Goal: Find contact information: Find contact information

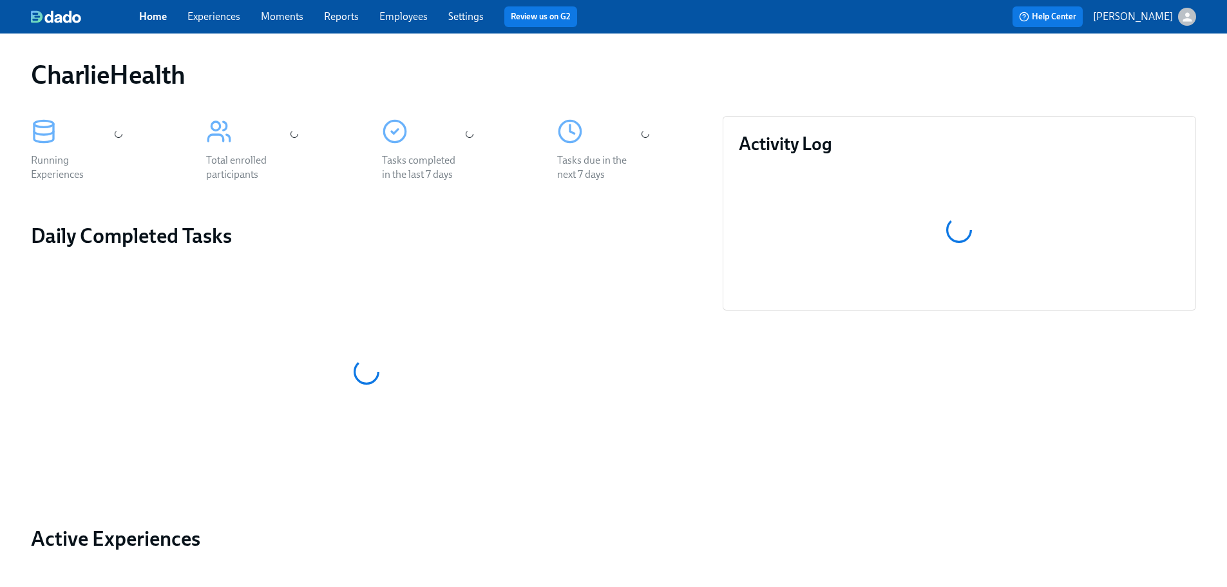
click at [413, 18] on link "Employees" at bounding box center [403, 16] width 48 height 12
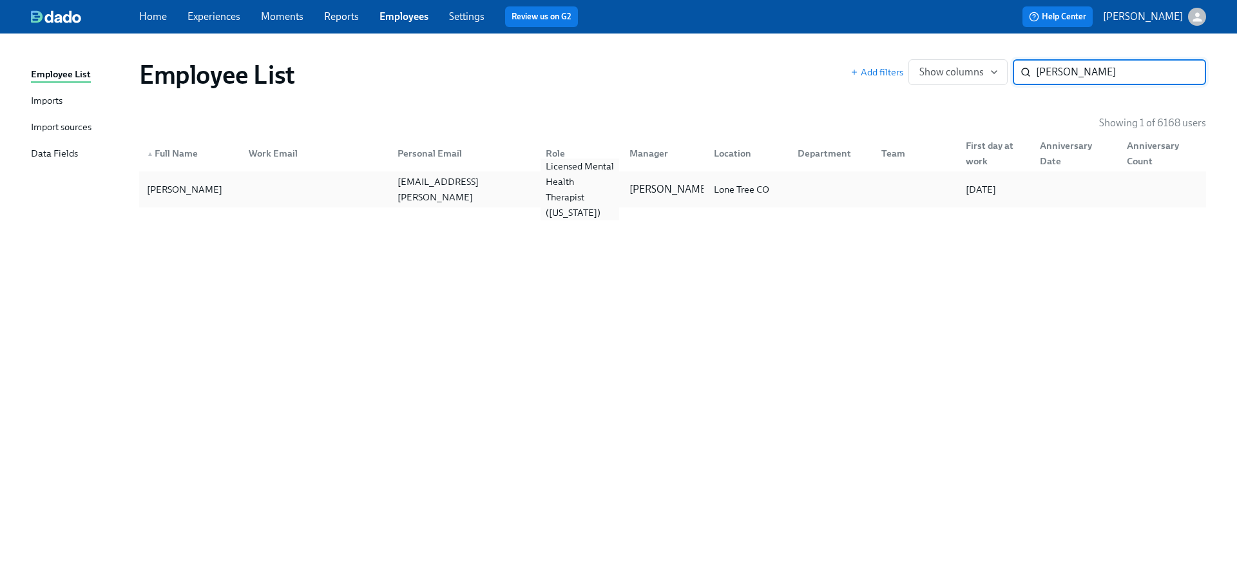
type input "nicole w"
click at [555, 187] on div "Licensed Mental Health Therapist (Colorado)" at bounding box center [579, 189] width 79 height 62
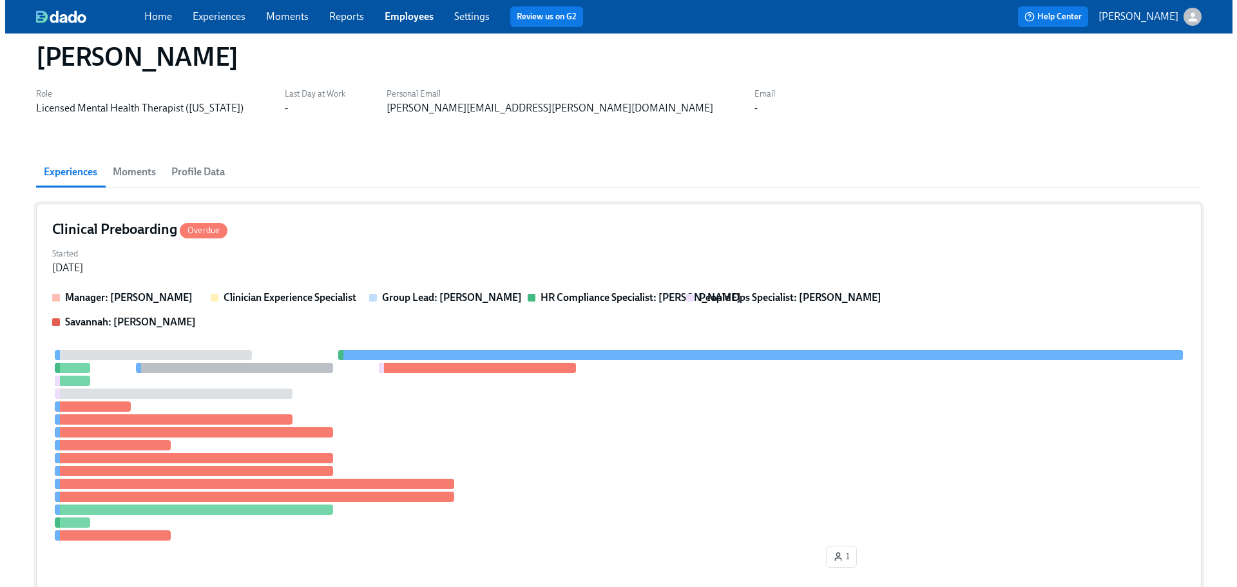
scroll to position [21, 0]
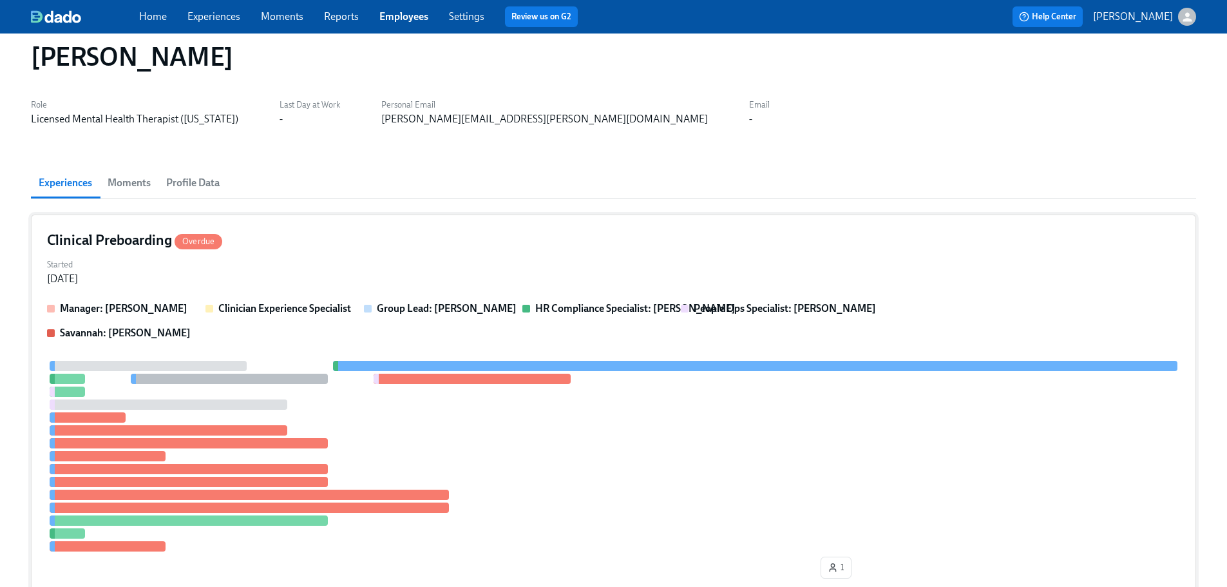
click at [712, 348] on div "Manager: Chad Sanchez Clinician Experience Specialist Group Lead: Chad Sanchez …" at bounding box center [613, 442] width 1133 height 282
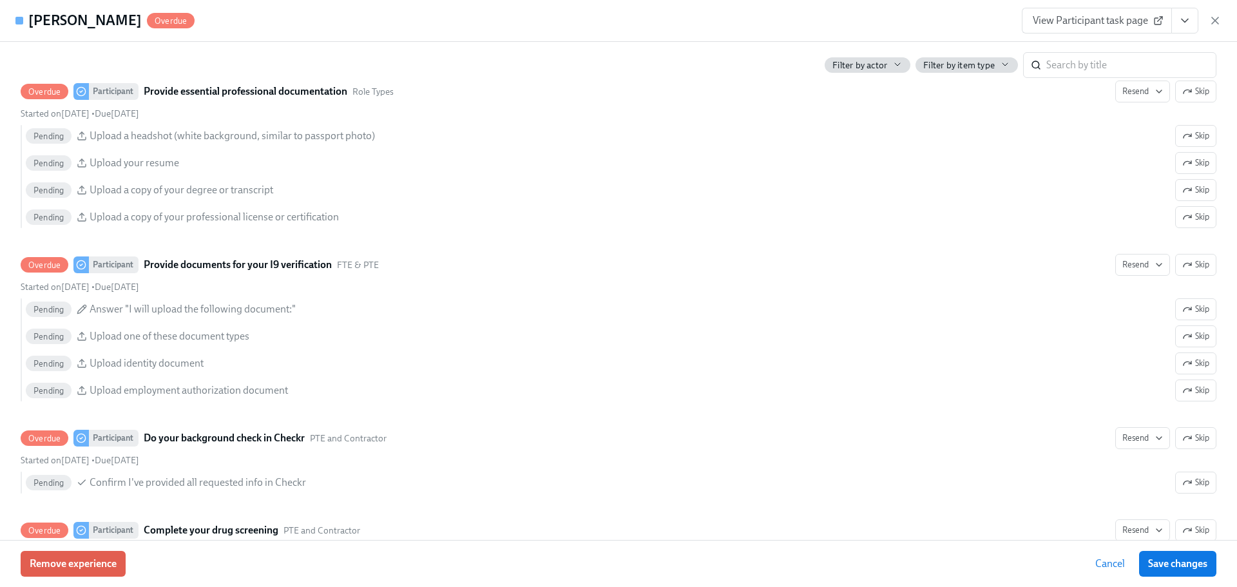
scroll to position [0, 0]
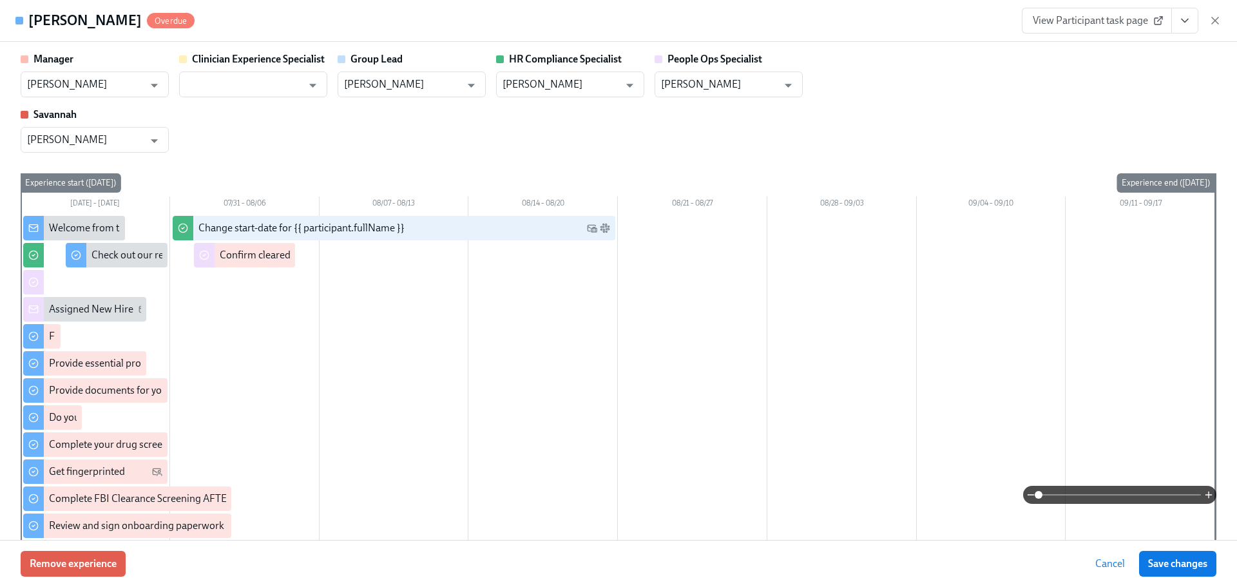
click at [558, 5] on div "Nicole Woodman-Spisak Overdue View Participant task page" at bounding box center [618, 21] width 1237 height 42
click at [1226, 73] on div "Manager Chad Sanchez ​ Clinician Experience Specialist ​ Group Lead Chad Sanche…" at bounding box center [618, 291] width 1237 height 498
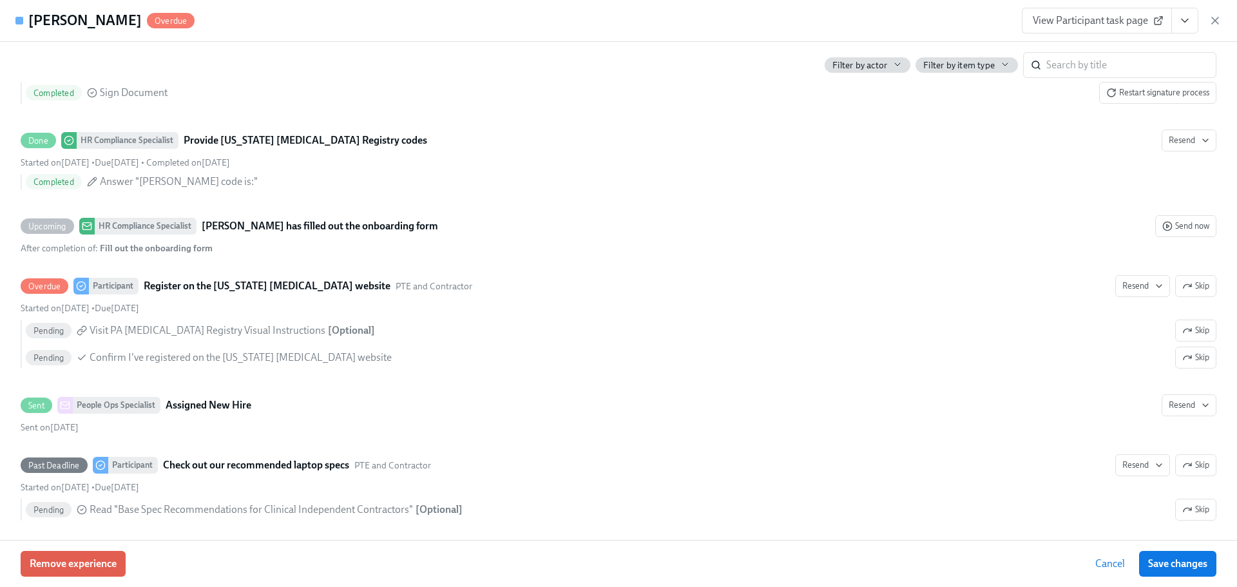
scroll to position [2205, 0]
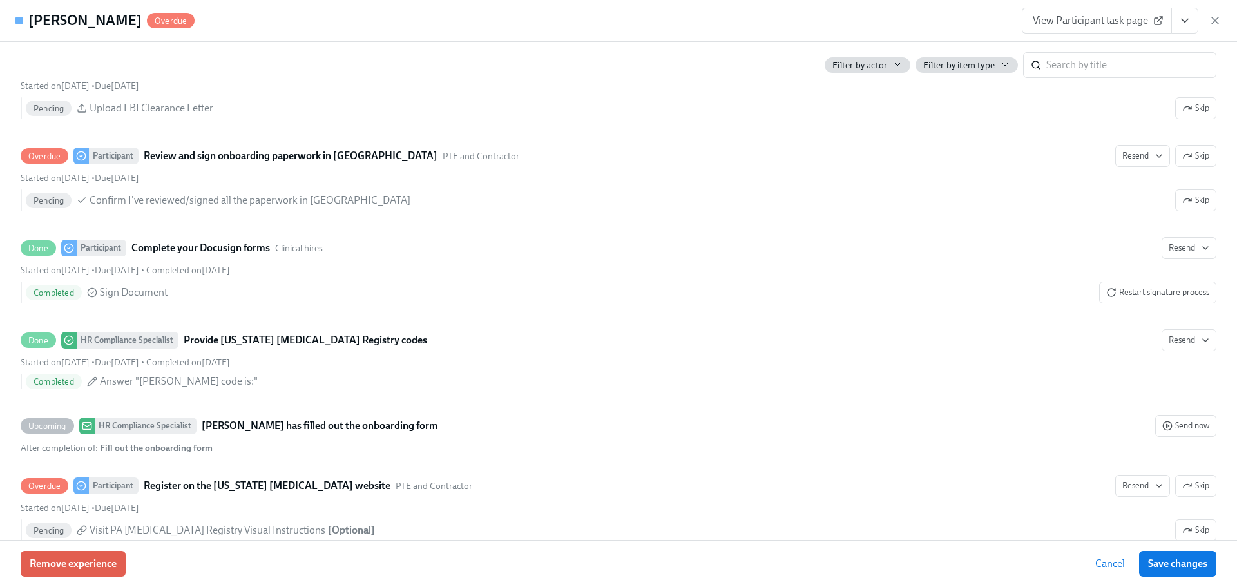
click at [1132, 21] on span "View Participant task page" at bounding box center [1096, 20] width 128 height 13
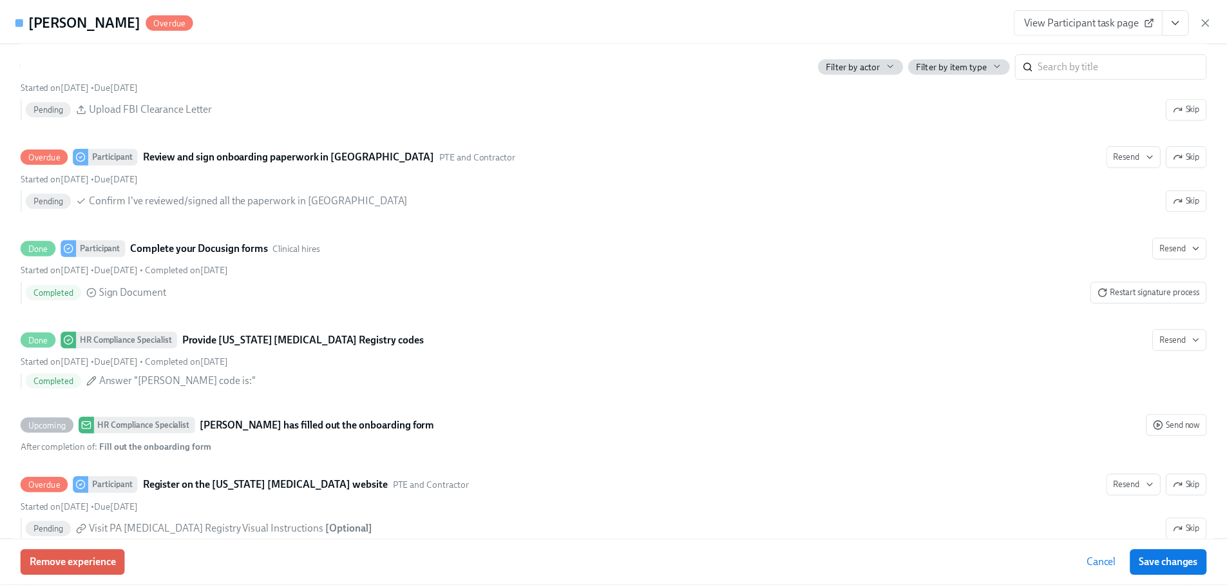
scroll to position [0, 0]
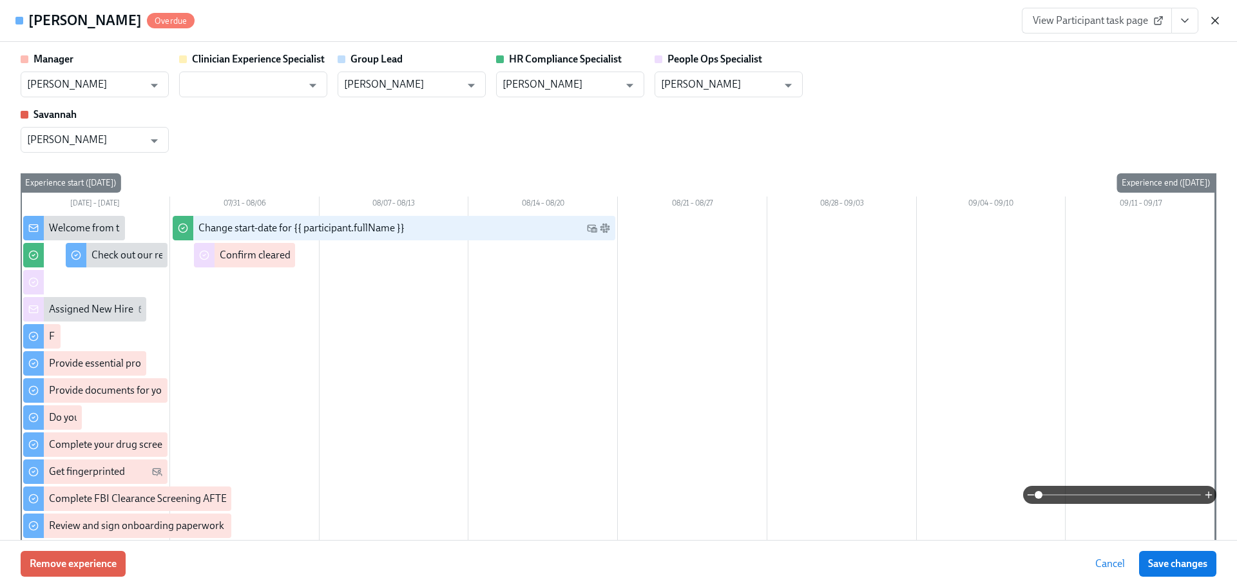
click at [1216, 20] on icon "button" at bounding box center [1215, 20] width 6 height 6
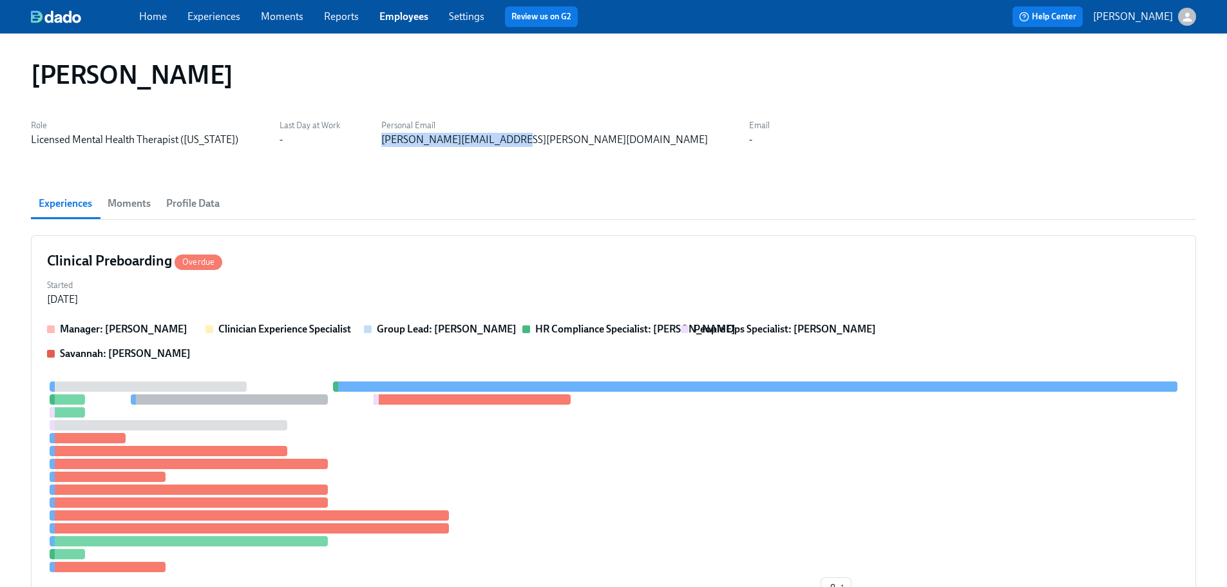
drag, startPoint x: 356, startPoint y: 145, endPoint x: 488, endPoint y: 141, distance: 131.4
click at [488, 141] on div "Role Licensed Mental Health Therapist (Colorado) Last Day at Work - Personal Em…" at bounding box center [613, 131] width 1165 height 31
copy div "nicole.spisak@hotmail.com"
click at [421, 14] on link "Employees" at bounding box center [403, 16] width 49 height 12
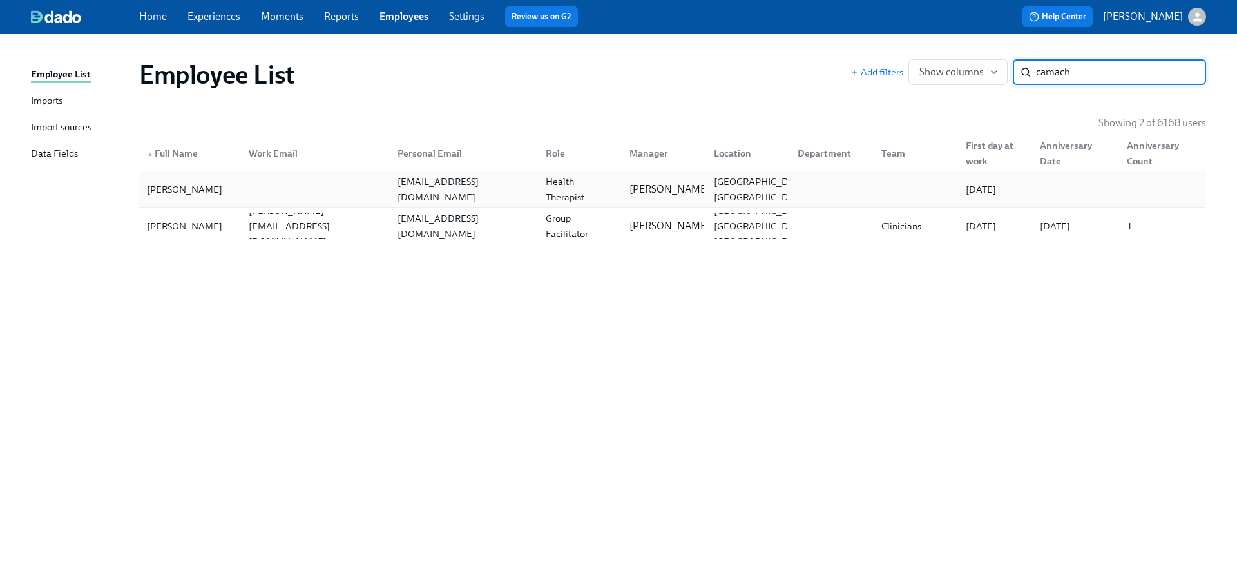
type input "camach"
click at [464, 187] on div "corinacamacho984@yahoo.com" at bounding box center [463, 189] width 143 height 31
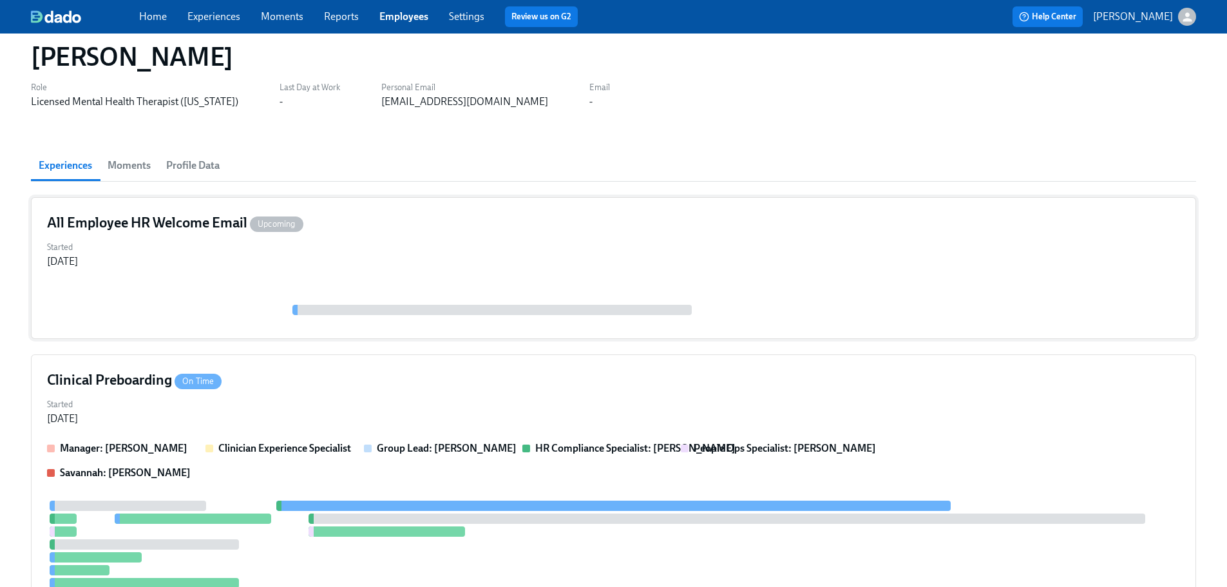
scroll to position [291, 0]
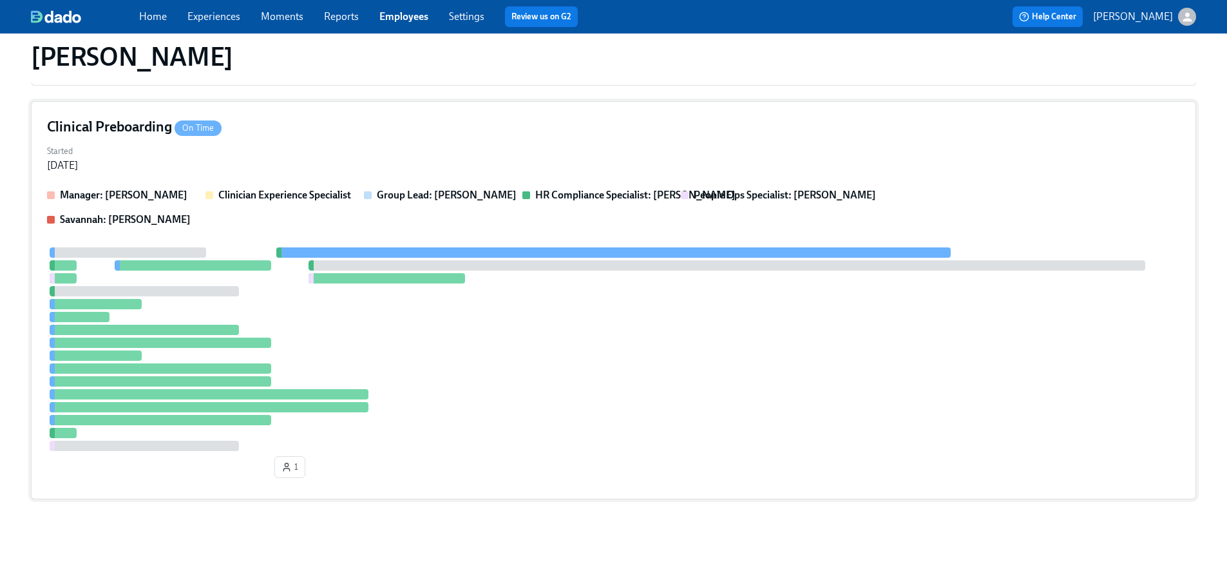
click at [680, 354] on div at bounding box center [613, 349] width 1133 height 204
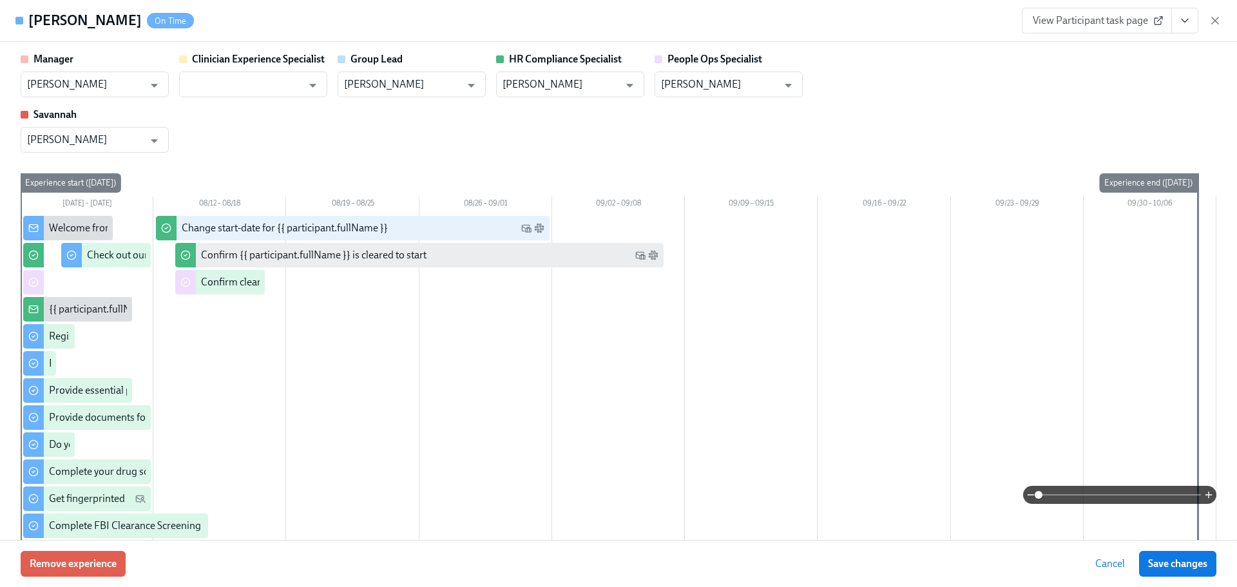
click at [1186, 17] on icon "View task page" at bounding box center [1184, 20] width 13 height 13
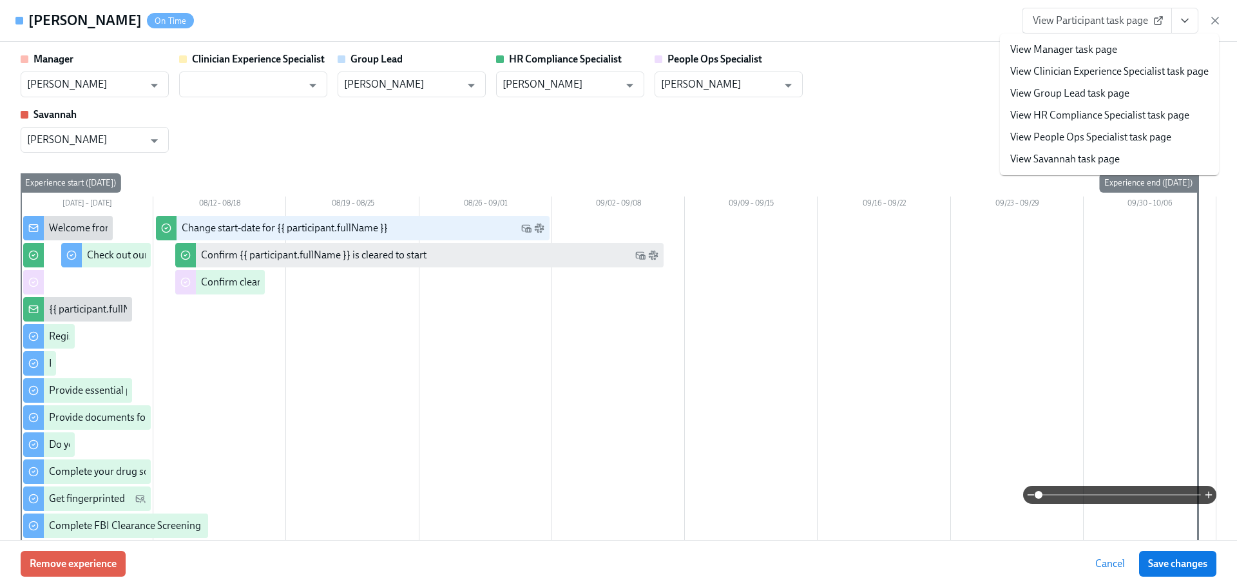
click at [1139, 111] on link "View HR Compliance Specialist task page" at bounding box center [1099, 115] width 179 height 14
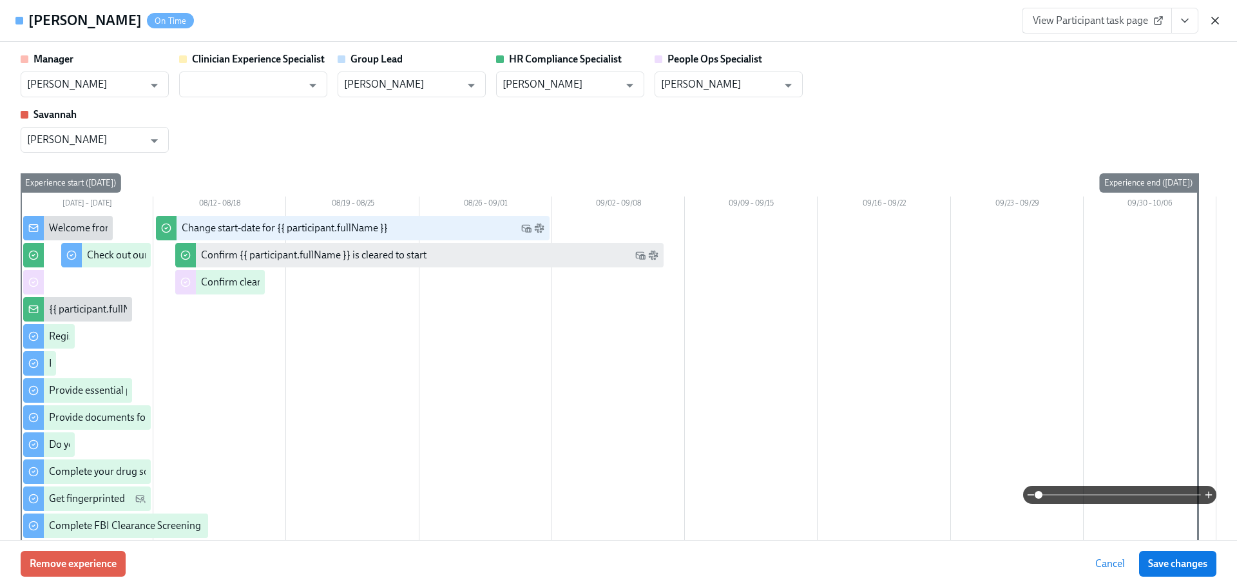
click at [1219, 23] on icon "button" at bounding box center [1214, 20] width 13 height 13
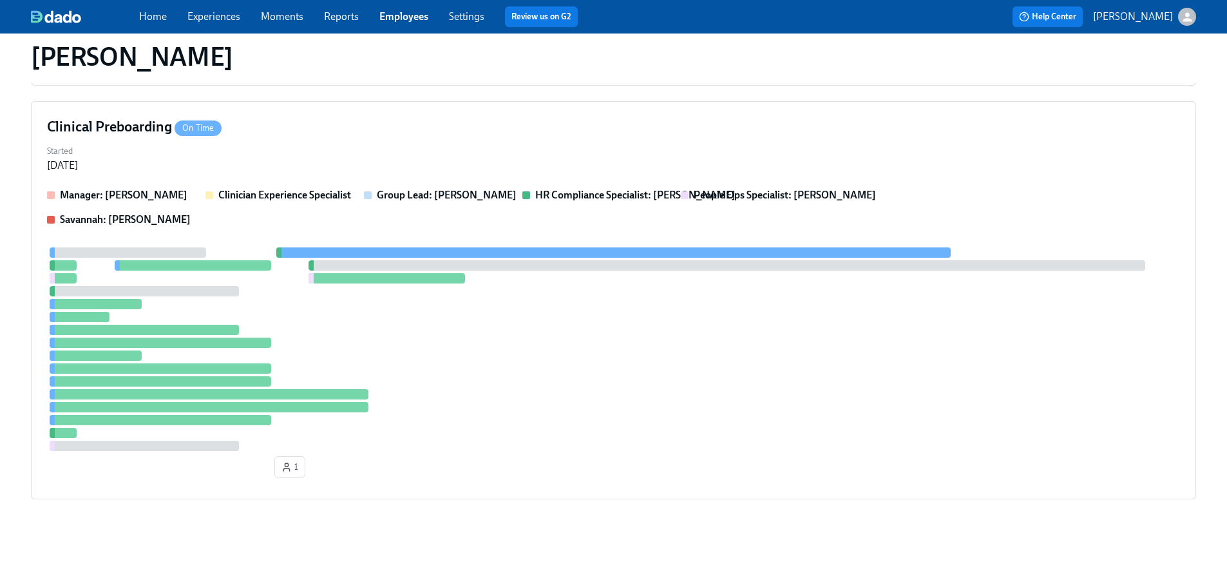
click at [395, 26] on div "Home Experiences Moments Reports Employees Settings Review us on G2" at bounding box center [403, 16] width 529 height 21
click at [393, 21] on link "Employees" at bounding box center [403, 16] width 49 height 12
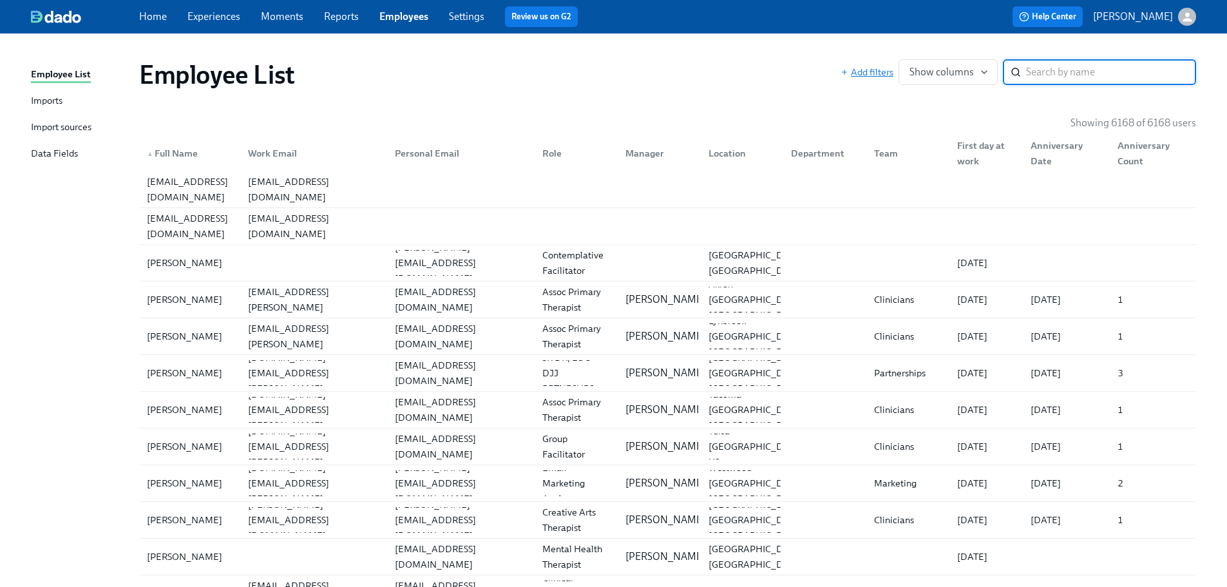
type input "d"
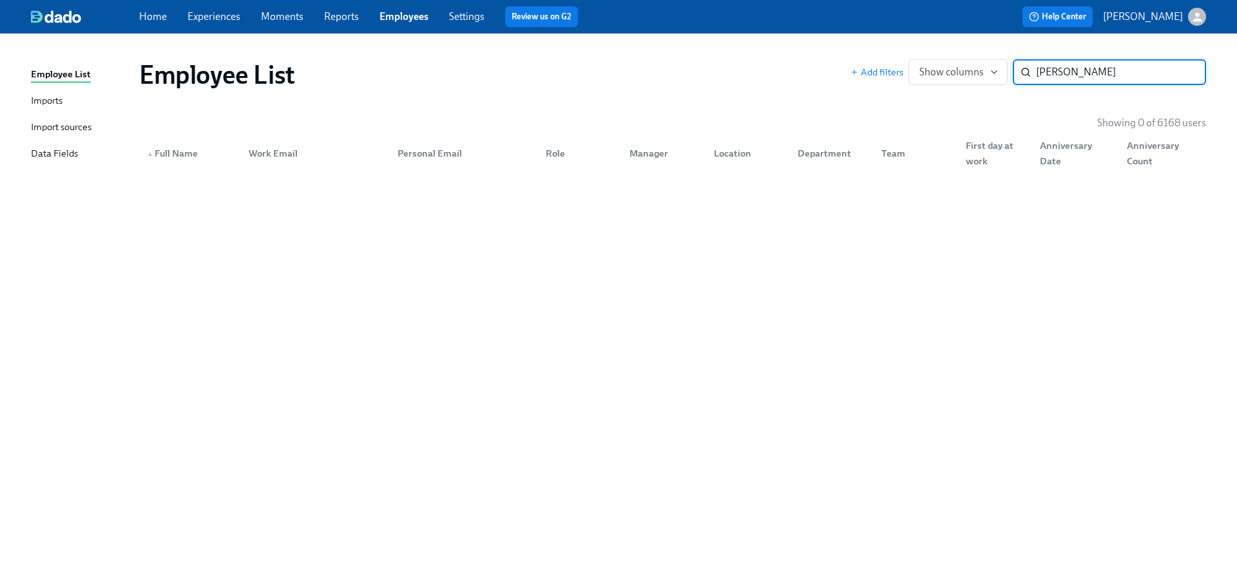
drag, startPoint x: 1059, startPoint y: 77, endPoint x: 914, endPoint y: 55, distance: 146.5
click at [914, 55] on div "Employee List Add filters Show columns daryl fink ​" at bounding box center [672, 75] width 1087 height 52
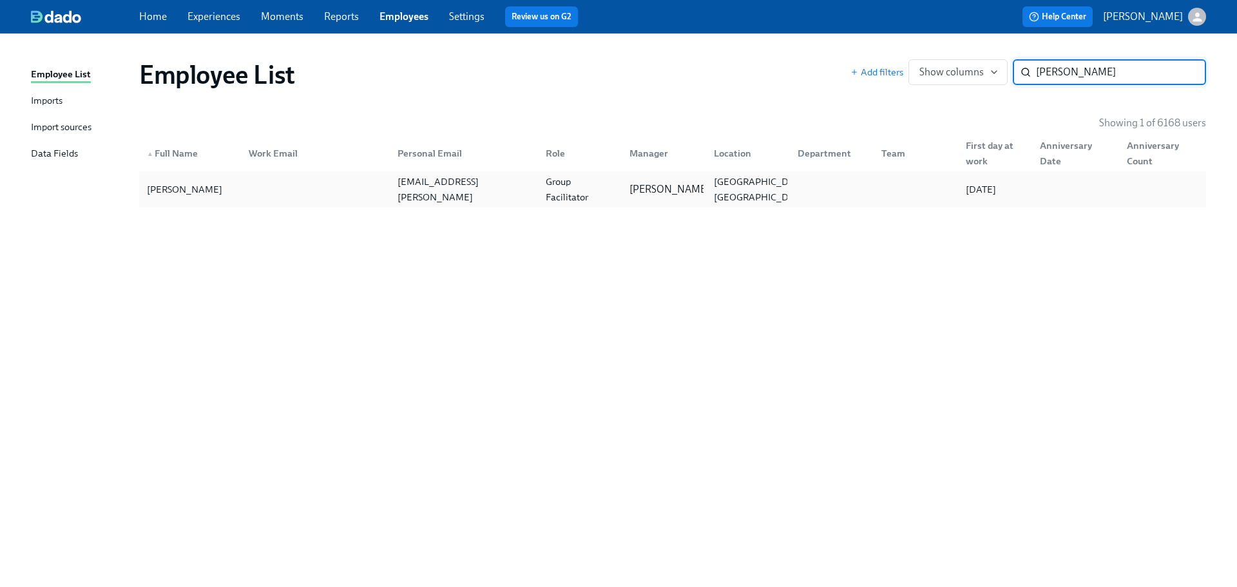
type input "flink"
click at [572, 180] on div "Group Facilitator" at bounding box center [579, 189] width 79 height 31
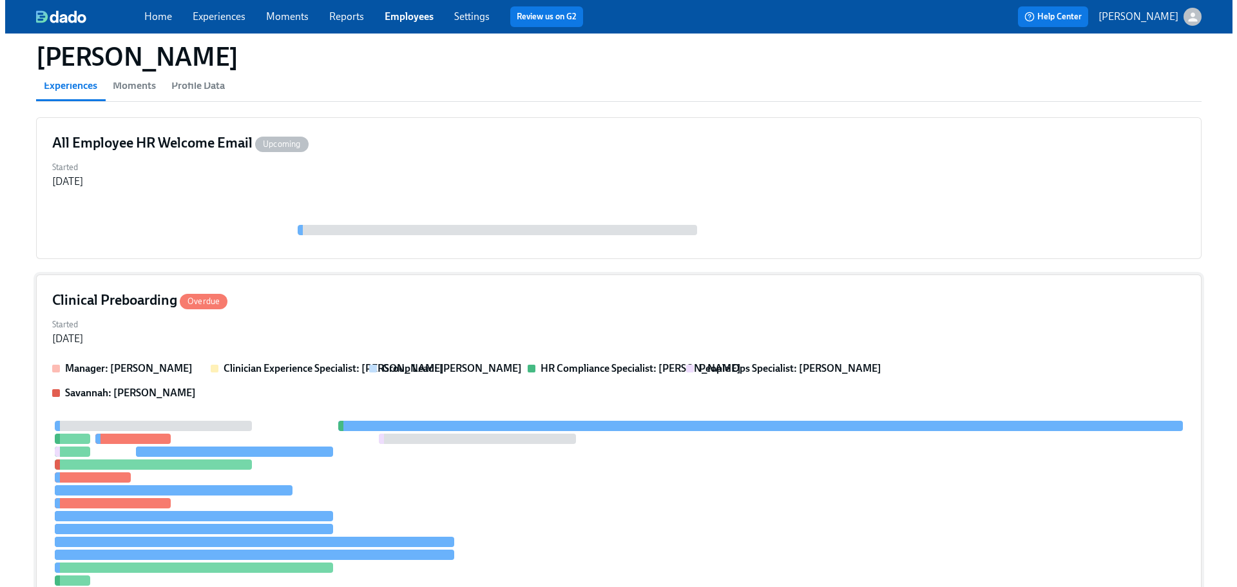
scroll to position [265, 0]
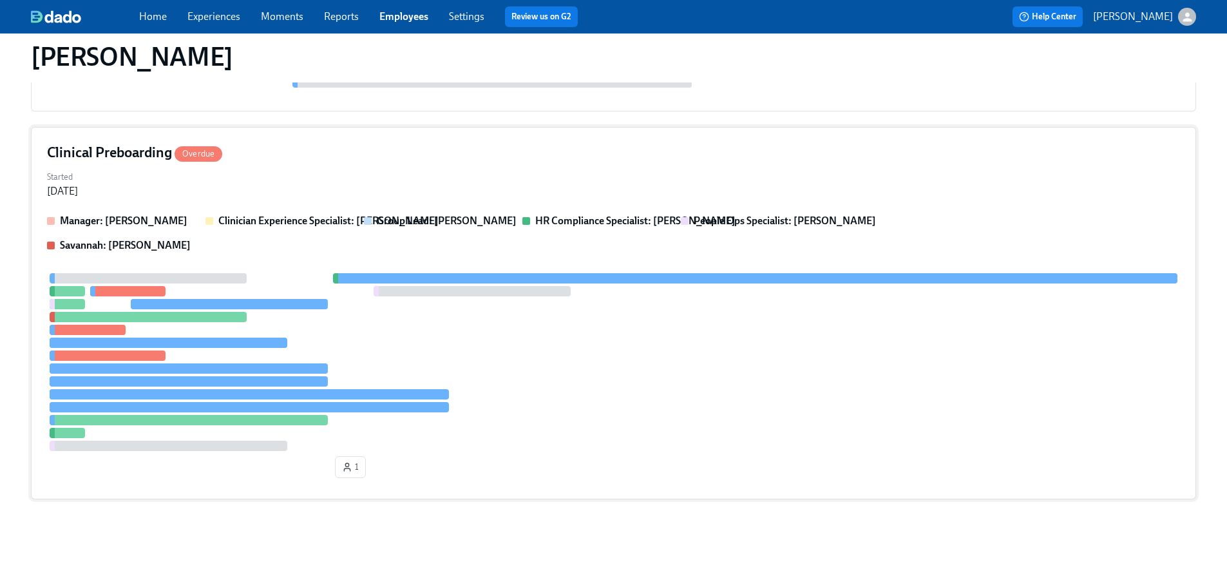
click at [667, 335] on div at bounding box center [613, 362] width 1133 height 178
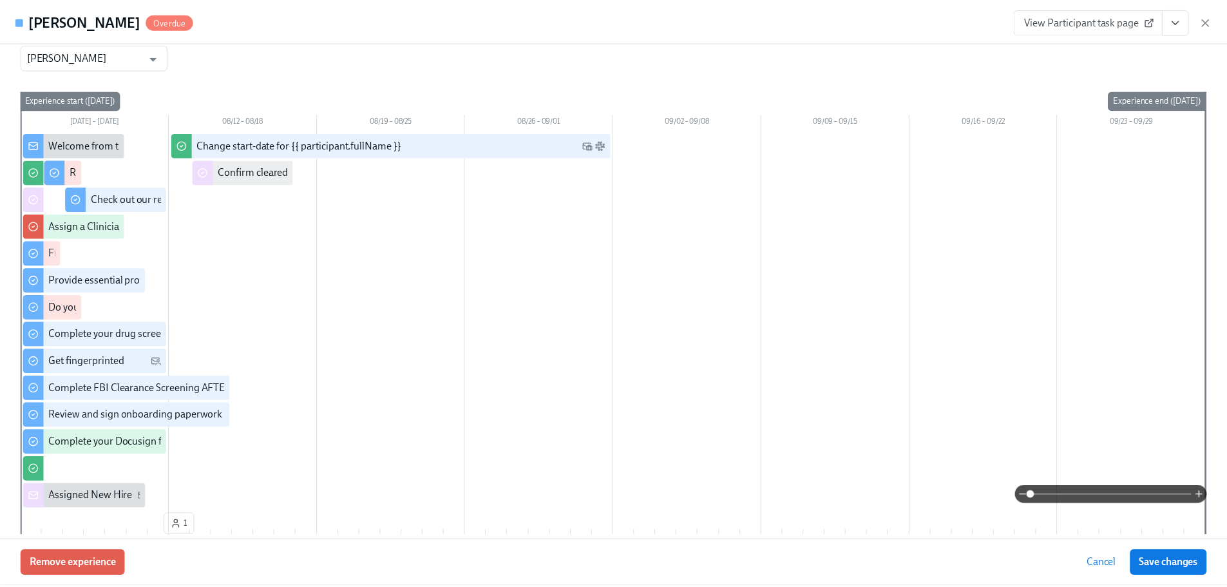
scroll to position [0, 0]
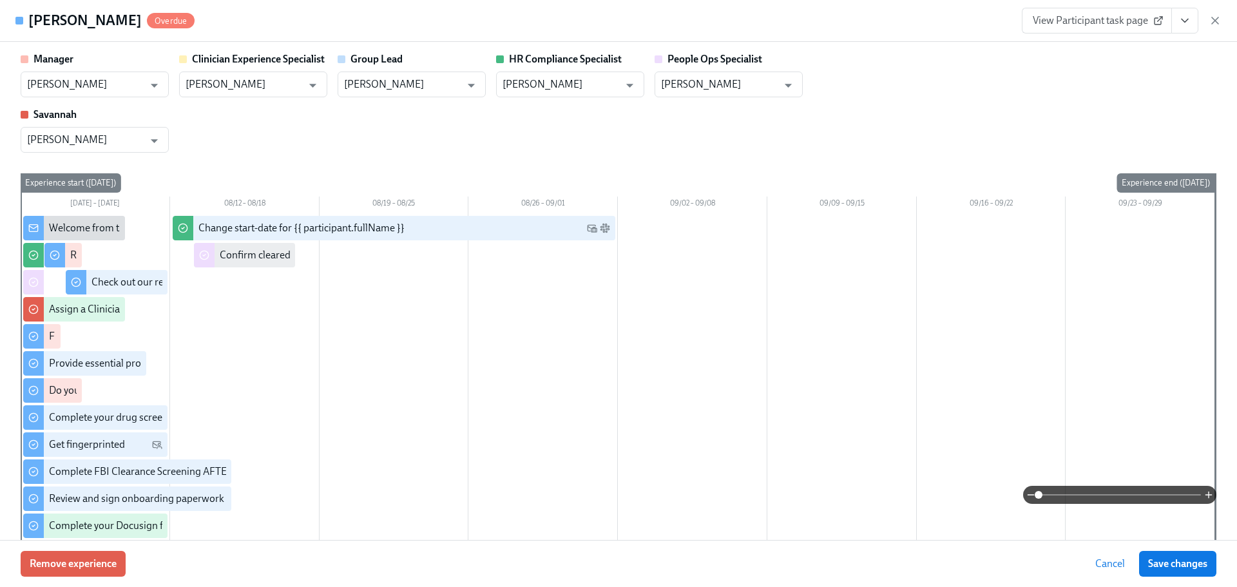
click at [533, 133] on div "Manager Marlee Billingsley ​ Clinician Experience Specialist Keenan Nessl ​ Gro…" at bounding box center [618, 102] width 1195 height 100
click at [1178, 25] on icon "View task page" at bounding box center [1184, 20] width 13 height 13
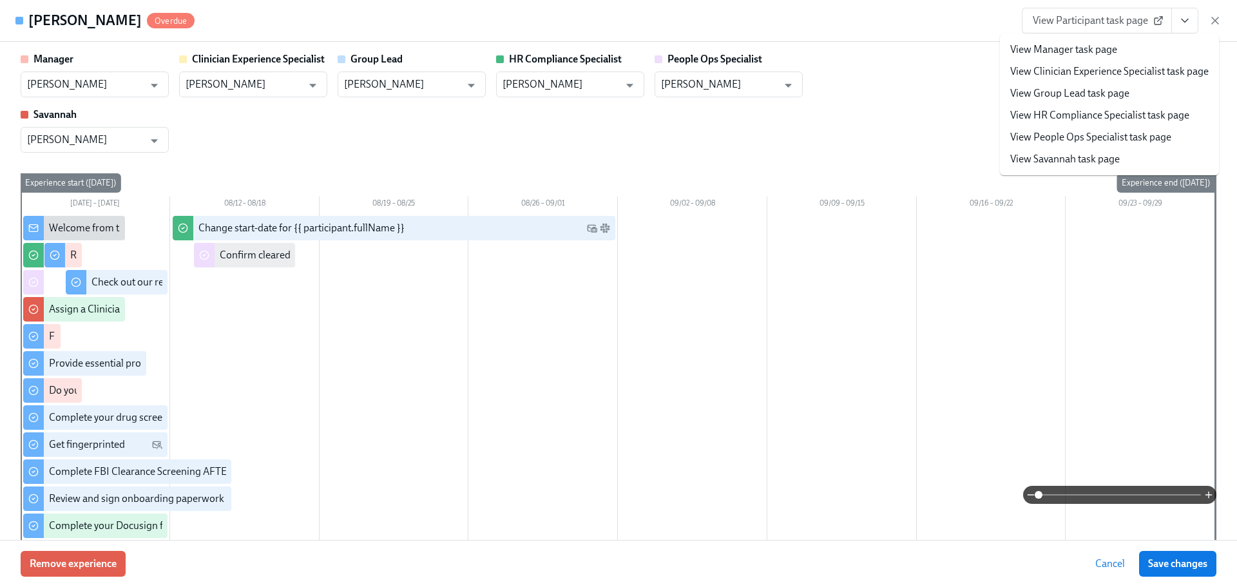
click at [1115, 120] on link "View HR Compliance Specialist task page" at bounding box center [1099, 115] width 179 height 14
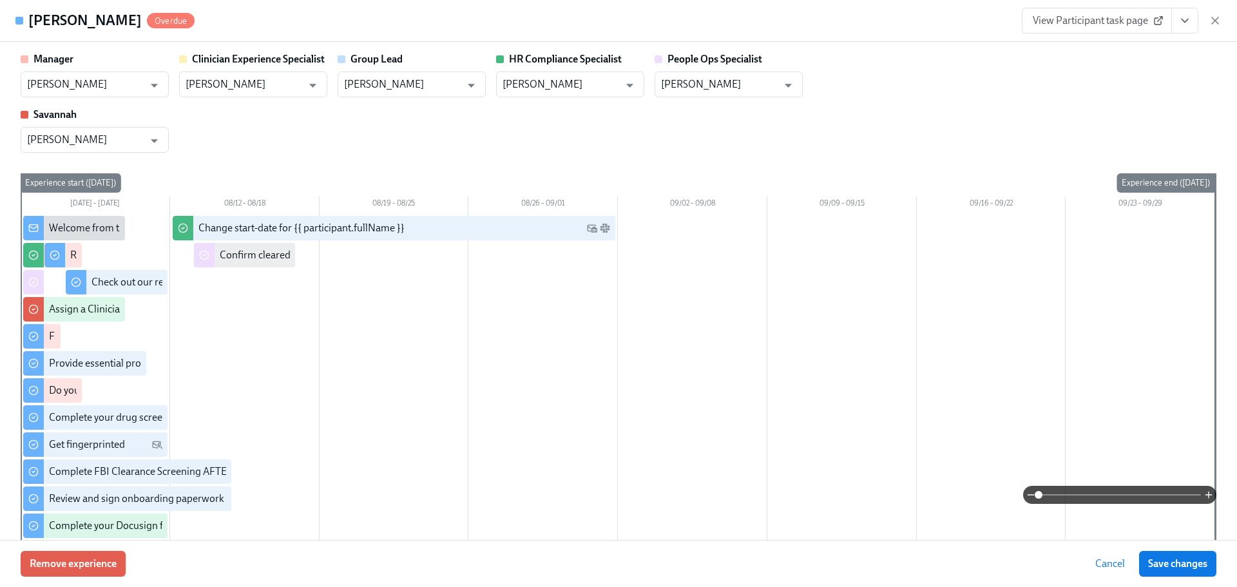
click at [1146, 14] on span "View Participant task page" at bounding box center [1096, 20] width 128 height 13
click at [1212, 22] on icon "button" at bounding box center [1214, 20] width 13 height 13
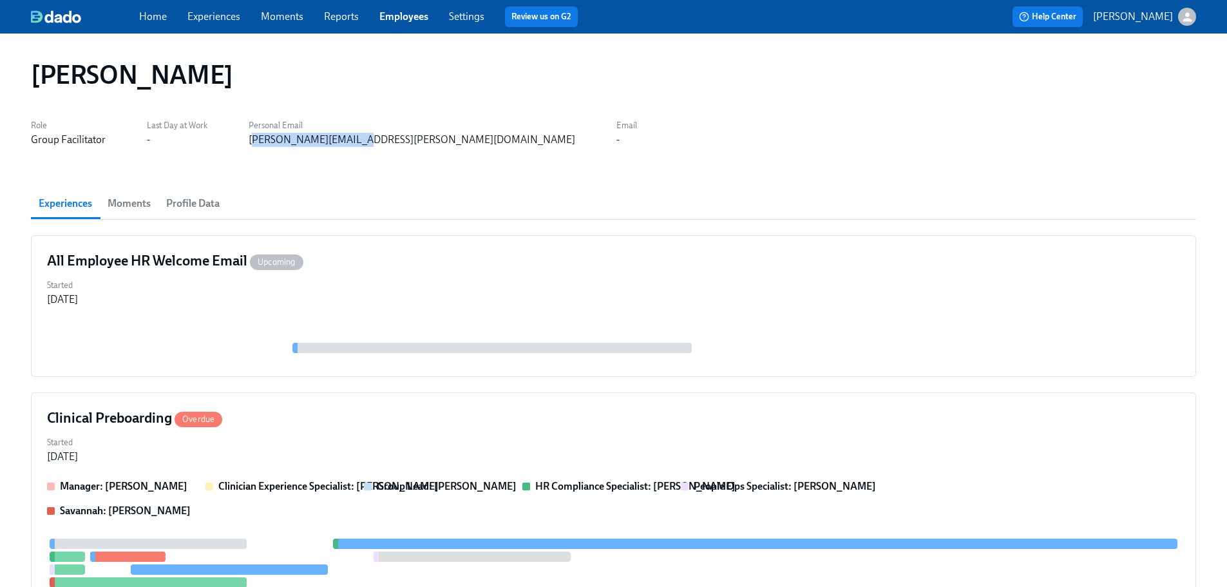
drag, startPoint x: 250, startPoint y: 138, endPoint x: 357, endPoint y: 155, distance: 108.9
click at [357, 155] on div "Daryl Flink Role Group Facilitator Last Day at Work - Personal Email daryl.flin…" at bounding box center [613, 435] width 1165 height 772
click at [357, 156] on div "Daryl Flink Role Group Facilitator Last Day at Work - Personal Email daryl.flin…" at bounding box center [613, 435] width 1165 height 772
drag, startPoint x: 354, startPoint y: 157, endPoint x: 231, endPoint y: 157, distance: 123.0
click at [231, 157] on div "Daryl Flink Role Group Facilitator Last Day at Work - Personal Email daryl.flin…" at bounding box center [613, 435] width 1165 height 772
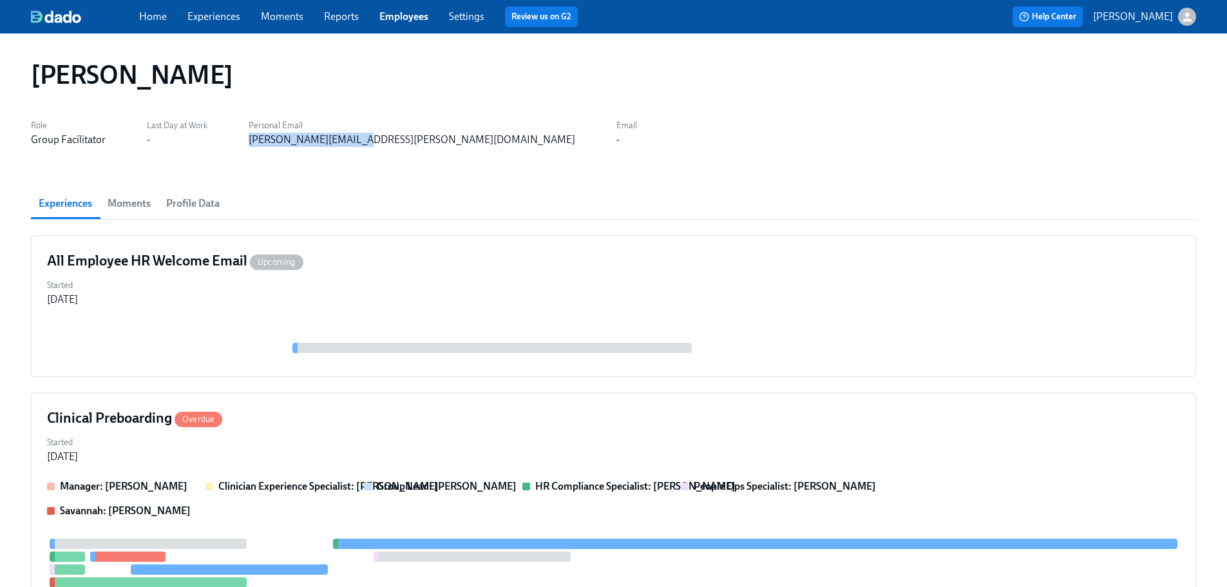
copy div "daryl.flink@gmail.com"
drag, startPoint x: 382, startPoint y: 26, endPoint x: 389, endPoint y: 12, distance: 15.8
click at [382, 26] on div "Home Experiences Moments Reports Employees Settings Review us on G2" at bounding box center [403, 16] width 529 height 21
click at [389, 10] on link "Employees" at bounding box center [403, 16] width 49 height 12
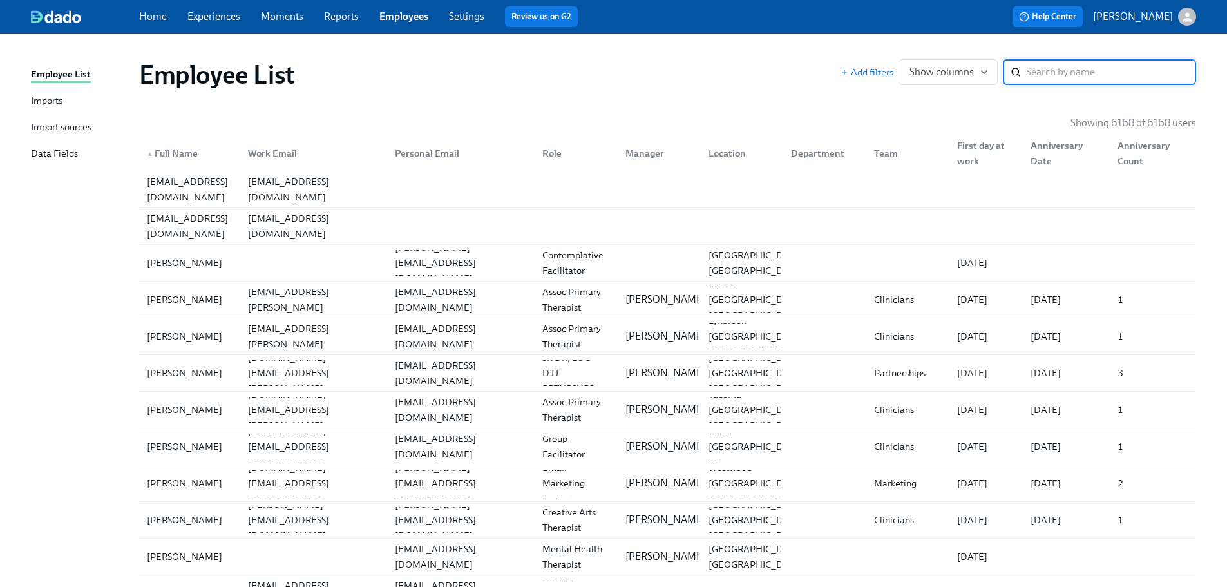
click at [1049, 75] on input "search" at bounding box center [1111, 72] width 170 height 26
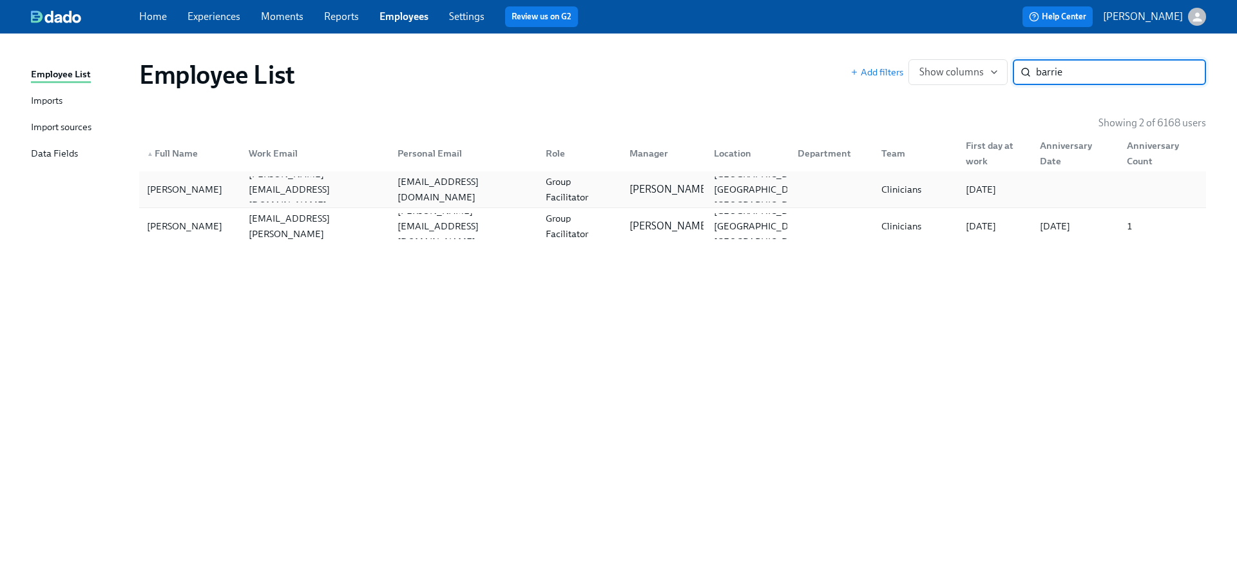
type input "barrie"
click at [482, 184] on div "deeja25@gmail.com" at bounding box center [463, 189] width 143 height 31
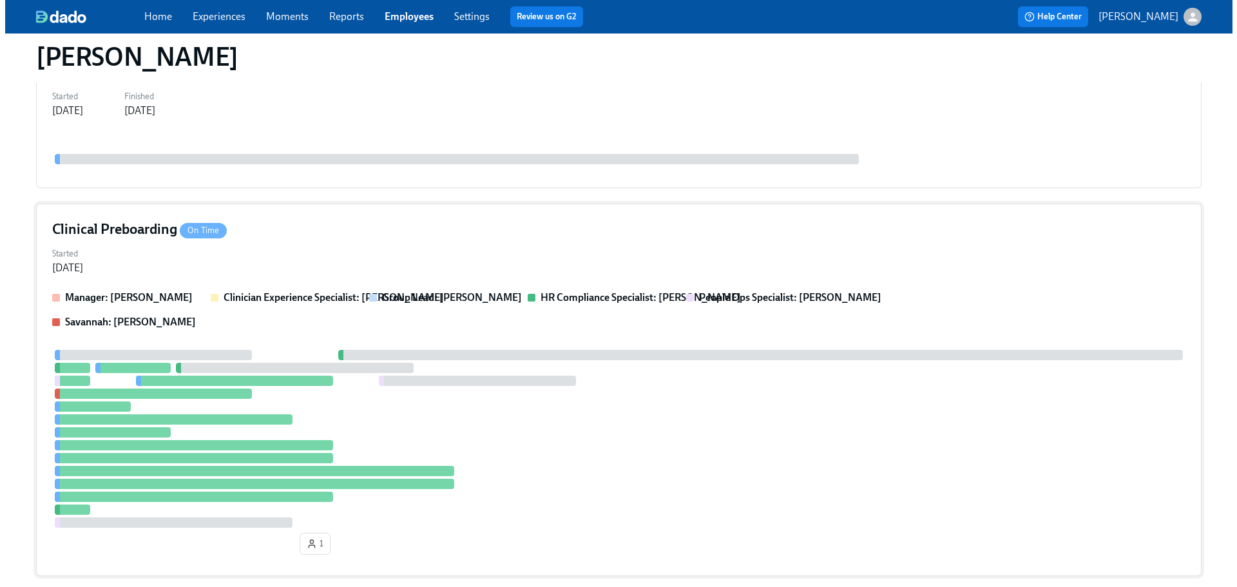
scroll to position [265, 0]
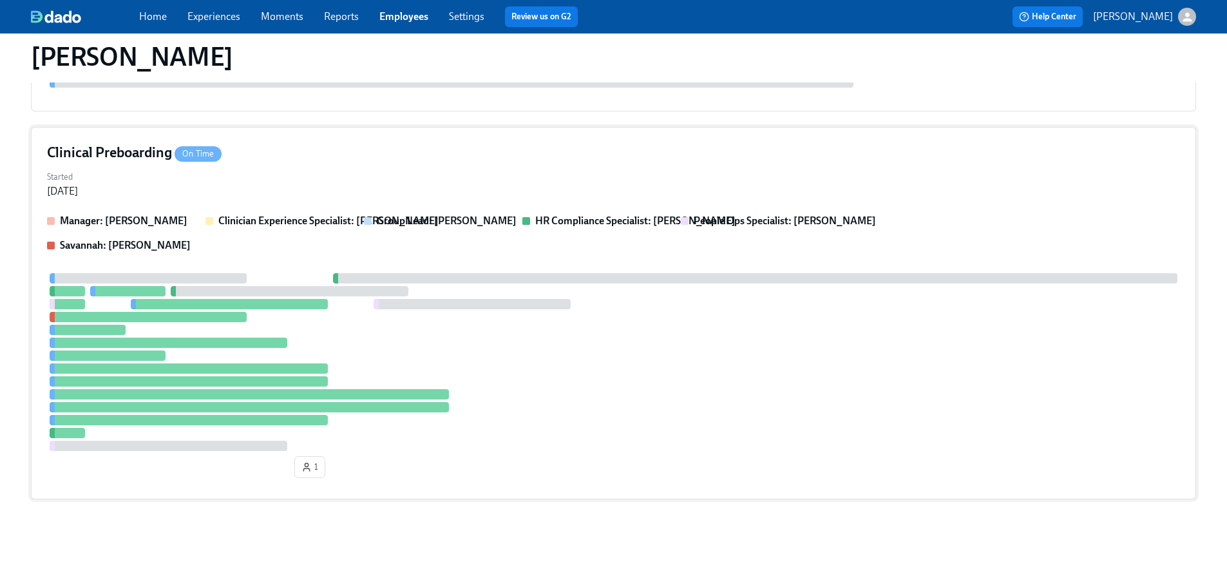
click at [844, 318] on div at bounding box center [613, 362] width 1133 height 178
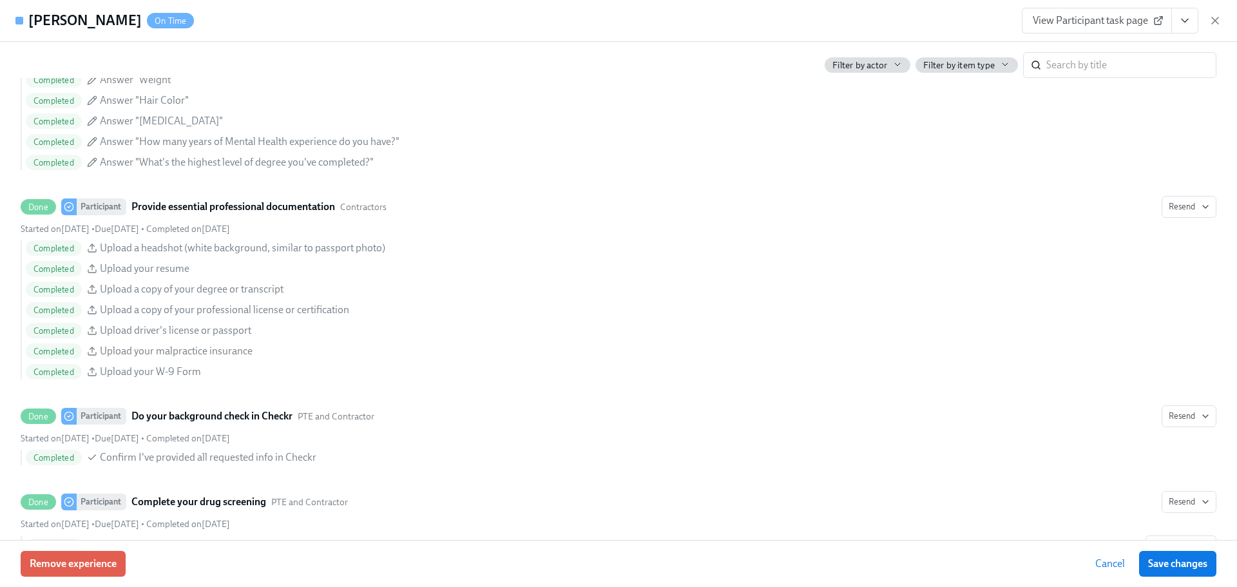
scroll to position [2256, 0]
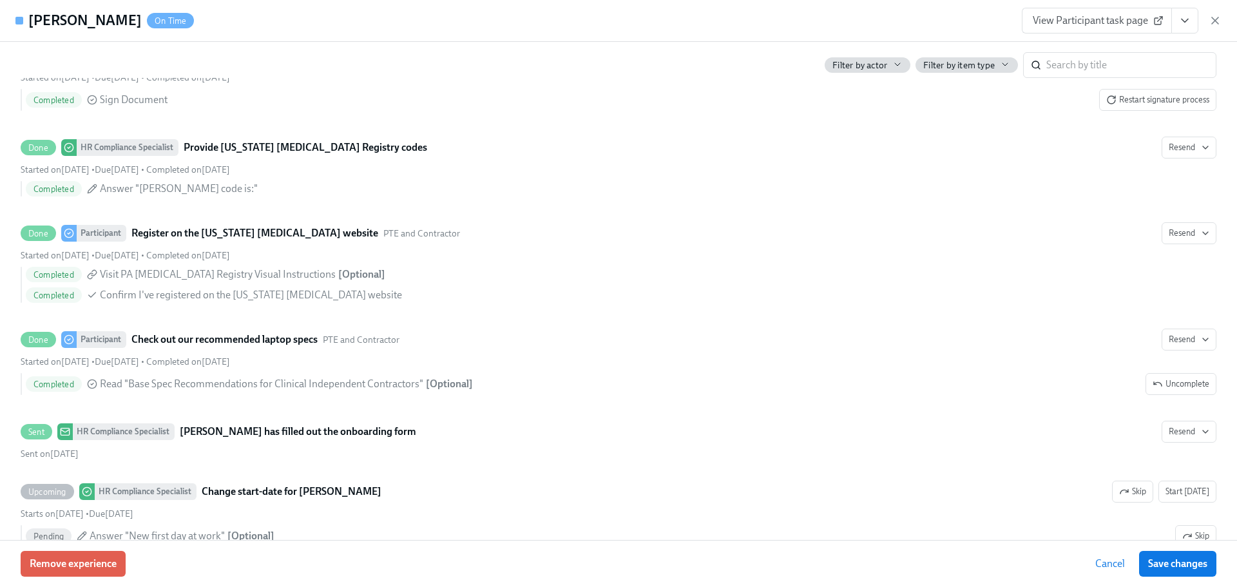
click at [1180, 21] on icon "View task page" at bounding box center [1184, 20] width 13 height 13
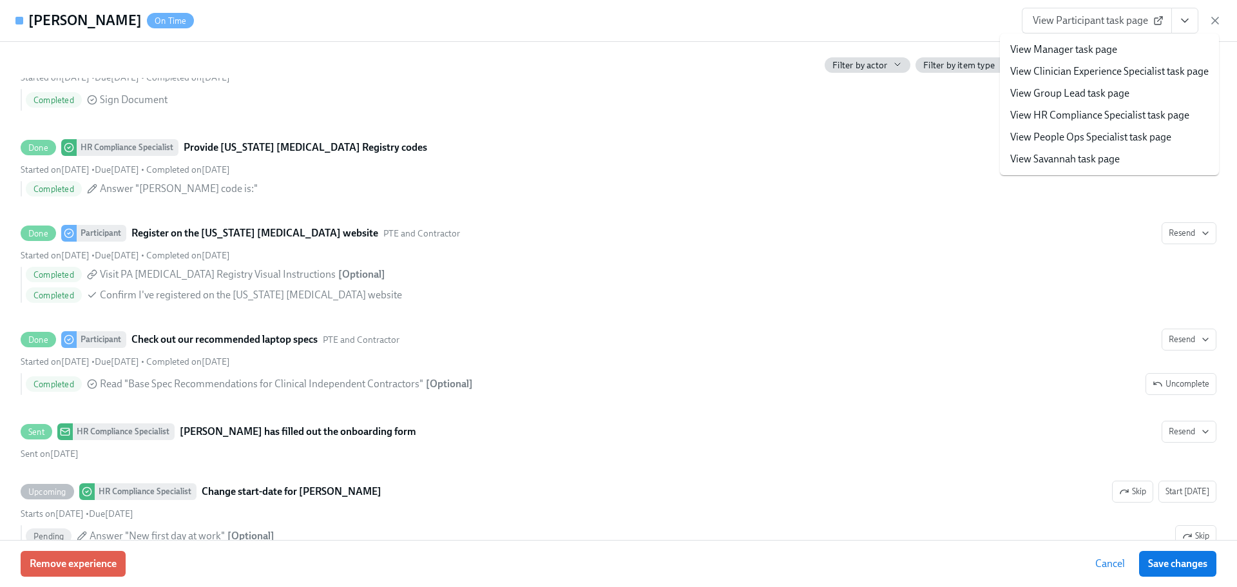
click at [1125, 118] on link "View HR Compliance Specialist task page" at bounding box center [1099, 115] width 179 height 14
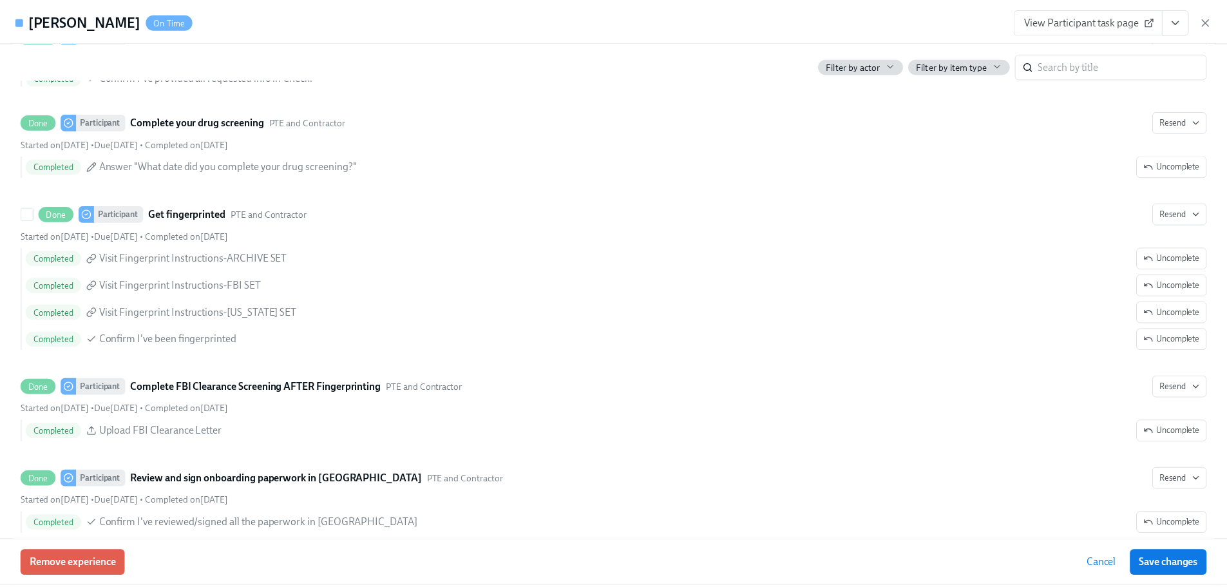
scroll to position [1226, 0]
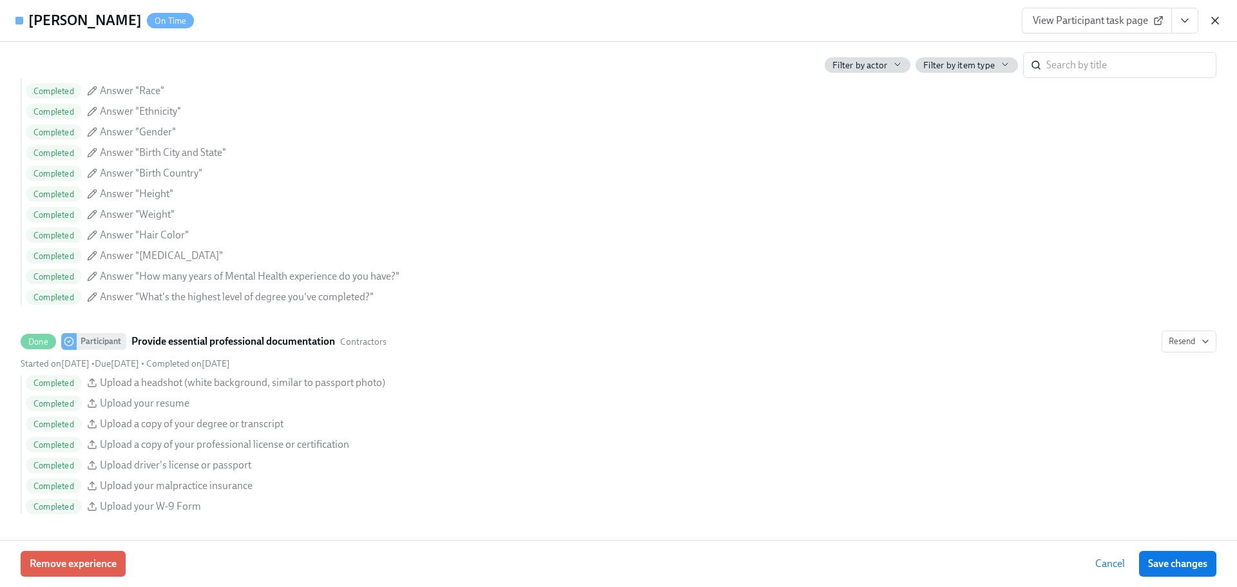
click at [1212, 19] on icon "button" at bounding box center [1215, 20] width 6 height 6
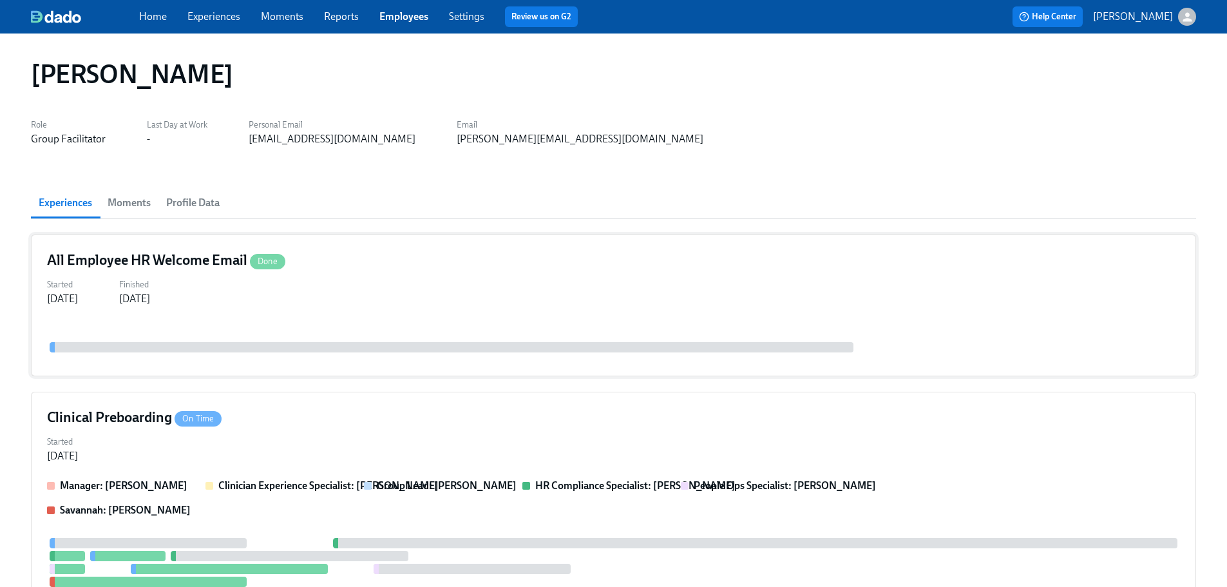
scroll to position [0, 0]
drag, startPoint x: 379, startPoint y: 146, endPoint x: 533, endPoint y: 153, distance: 154.7
click at [533, 153] on div "Kadijatu Barrie Role Group Facilitator Last Day at Work - Personal Email deeja2…" at bounding box center [613, 435] width 1165 height 772
copy div "kadijatu.barrie@charliehealth.com"
click at [524, 132] on label "Email" at bounding box center [580, 126] width 247 height 14
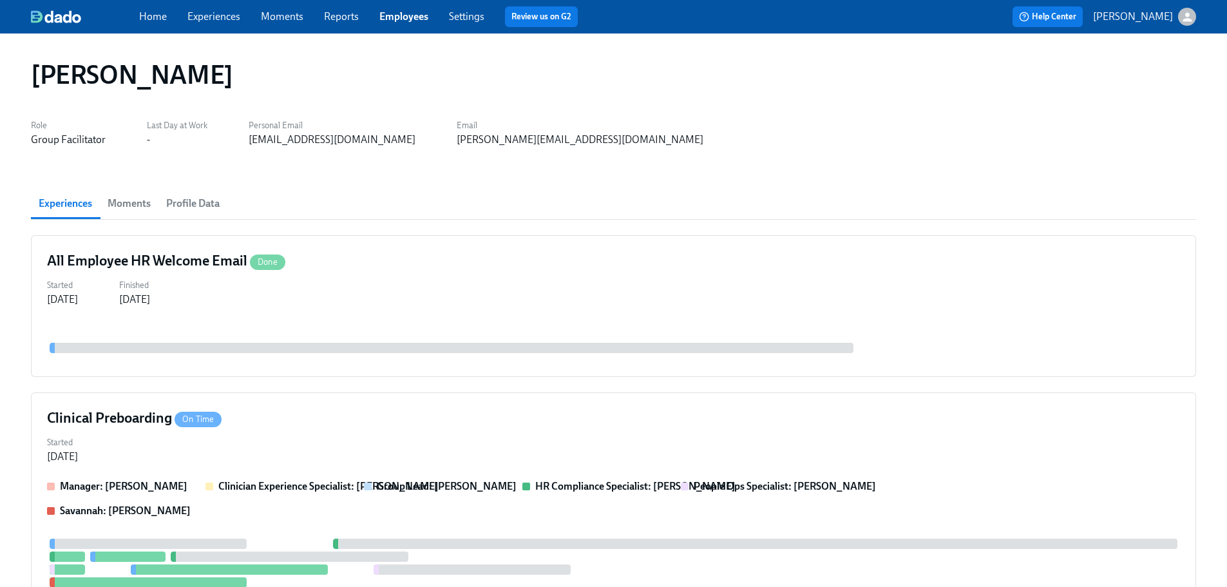
click at [524, 132] on label "Email" at bounding box center [580, 126] width 247 height 14
click at [539, 178] on div "Kadijatu Barrie Role Group Facilitator Last Day at Work - Personal Email deeja2…" at bounding box center [613, 435] width 1165 height 772
drag, startPoint x: 359, startPoint y: 140, endPoint x: 234, endPoint y: 138, distance: 125.0
click at [234, 138] on div "Role Group Facilitator Last Day at Work - Personal Email deeja25@gmail.com Emai…" at bounding box center [613, 131] width 1165 height 31
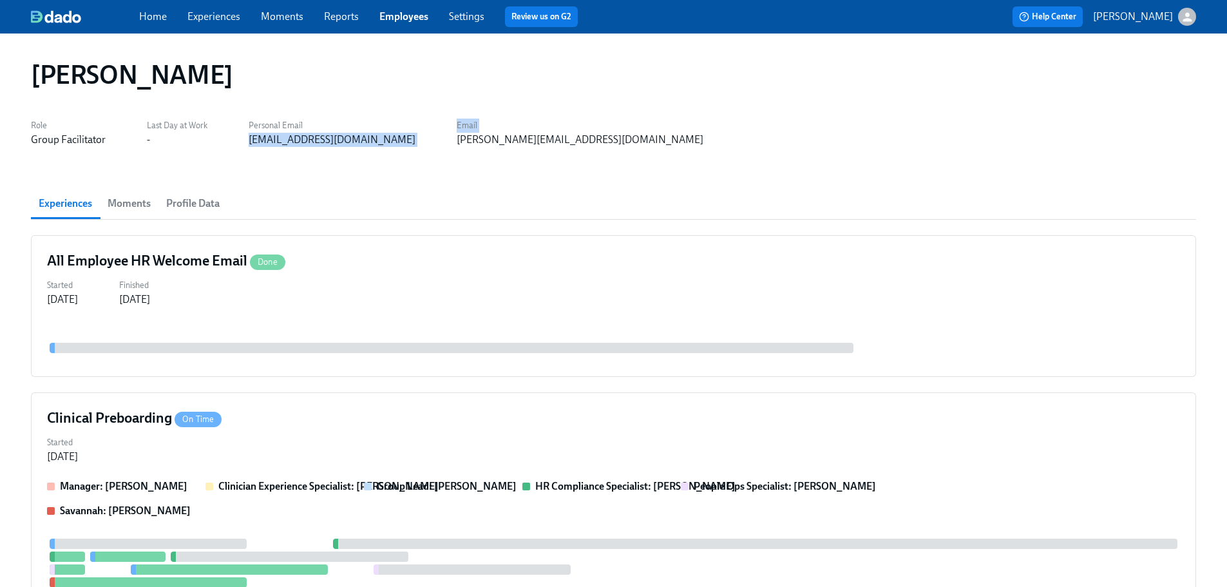
copy div "deeja25@gmail.com Email"
click at [395, 10] on link "Employees" at bounding box center [403, 16] width 49 height 12
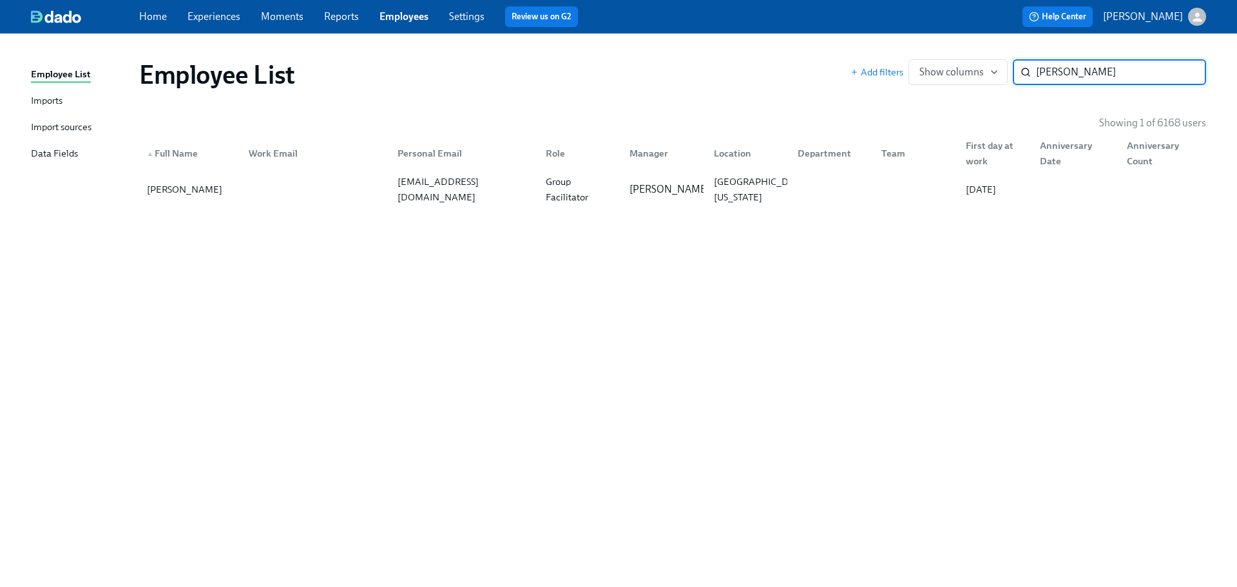
type input "haley ar"
click at [611, 215] on div "Employee List Add filters Show columns haley ar ​ Showing 1 of 6168 users ▲ Ful…" at bounding box center [618, 302] width 1175 height 507
click at [611, 204] on div "Haley Arington haleynarington@gmail.com Group Facilitator Mandee McKelvey New C…" at bounding box center [672, 189] width 1067 height 36
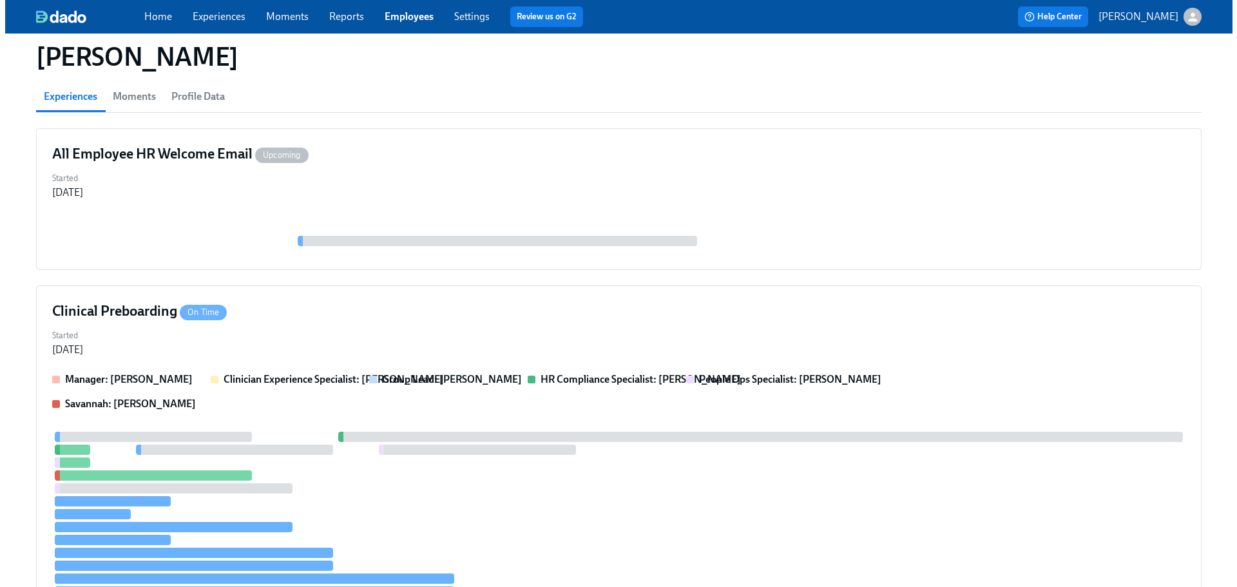
scroll to position [278, 0]
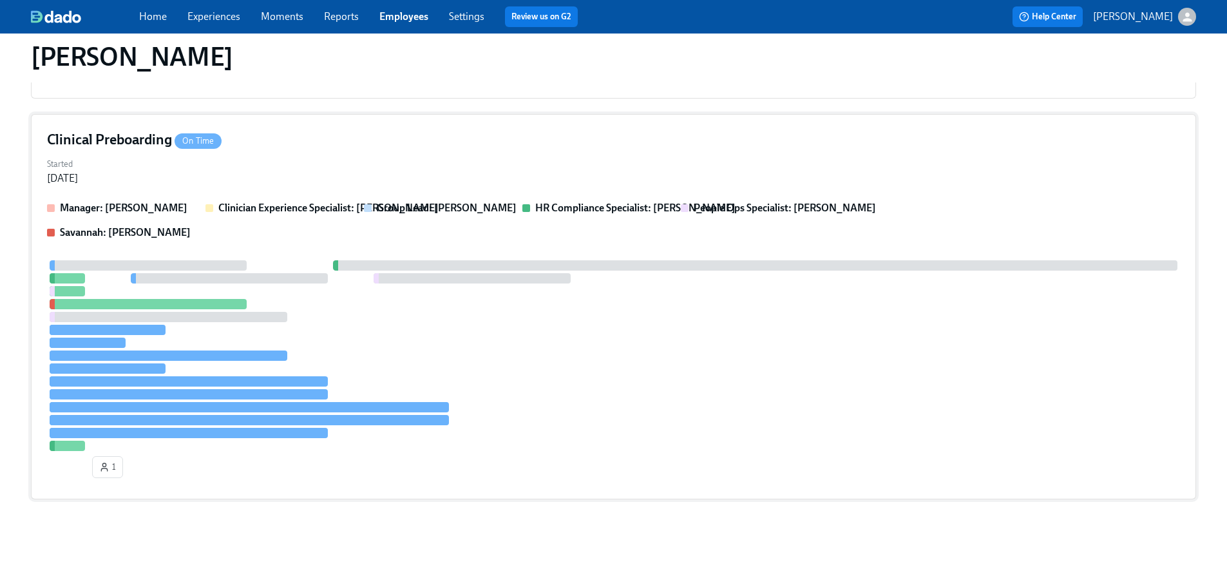
click at [555, 366] on div at bounding box center [613, 355] width 1133 height 191
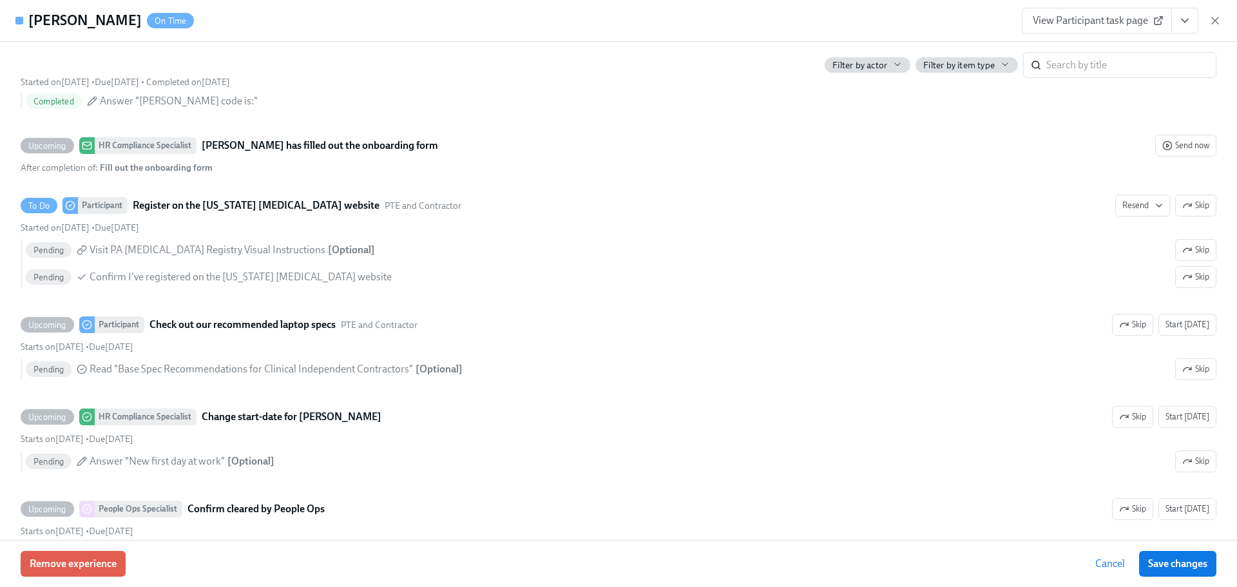
scroll to position [2563, 0]
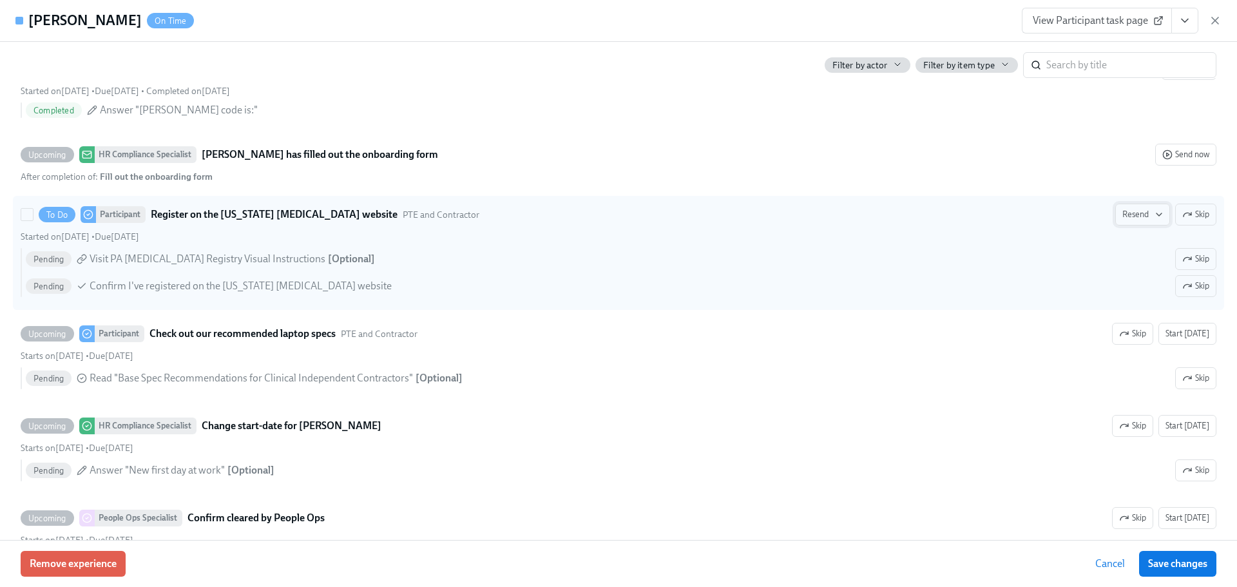
click at [1122, 214] on span "Resend" at bounding box center [1142, 214] width 41 height 13
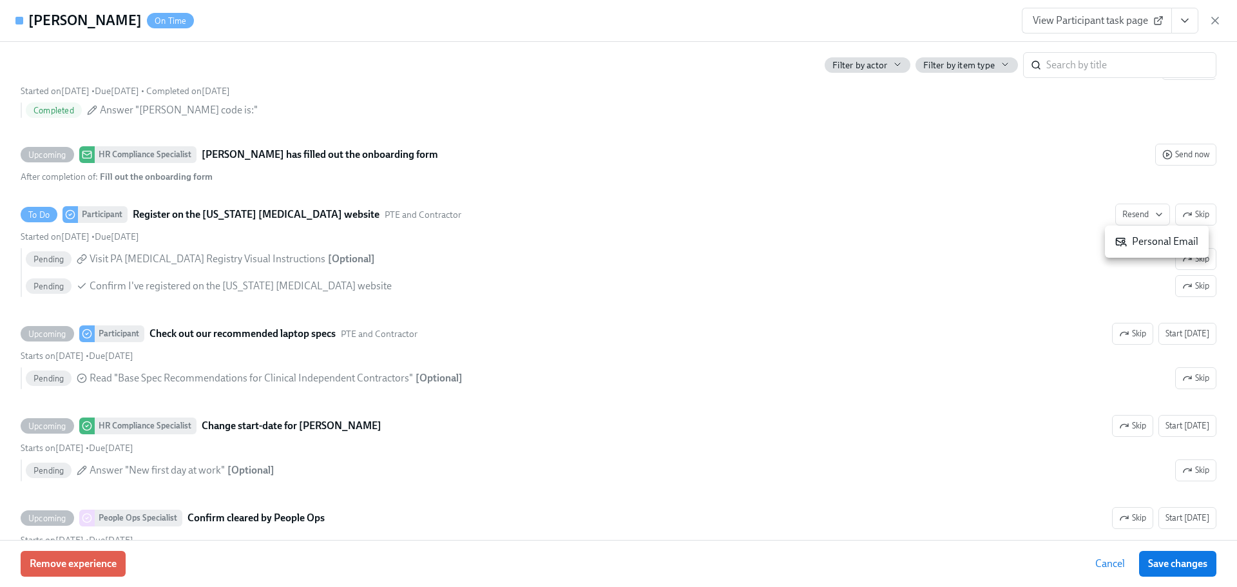
click at [1147, 247] on div "Personal Email" at bounding box center [1156, 241] width 83 height 14
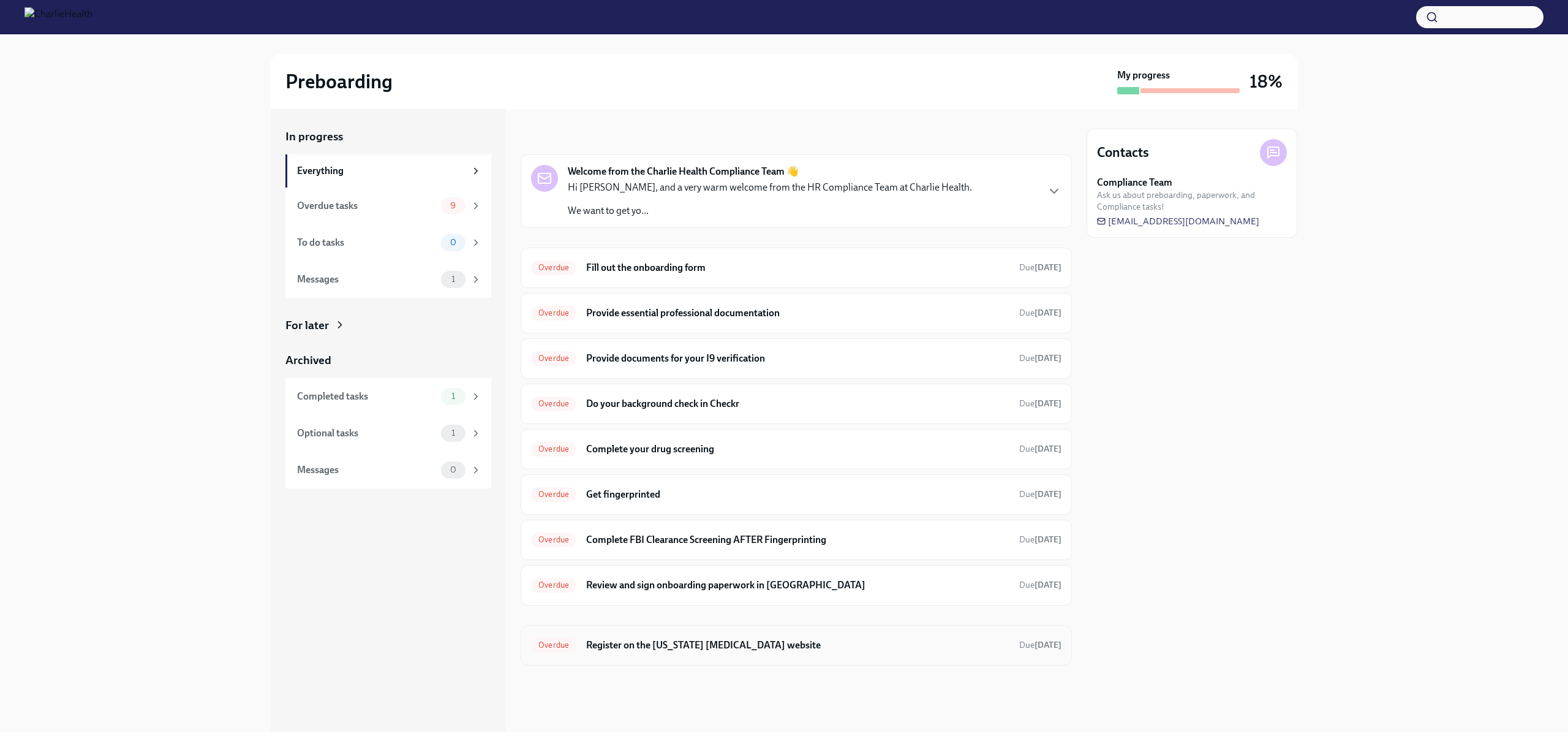
click at [842, 656] on div "Overdue Register on the Pennsylvania Child Abuse website Due Jul 27th" at bounding box center [796, 645] width 531 height 20
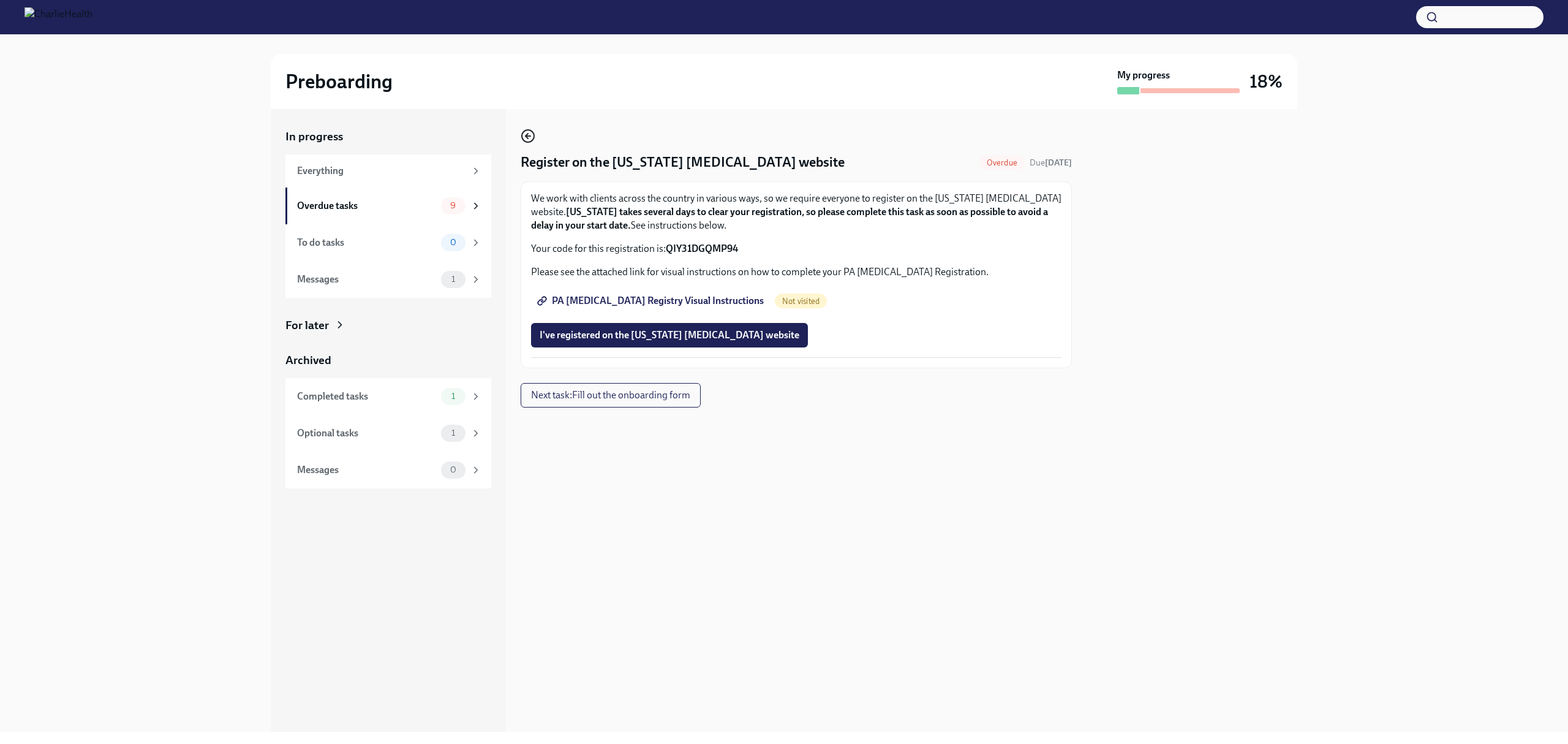
click at [526, 130] on circle "button" at bounding box center [528, 136] width 12 height 12
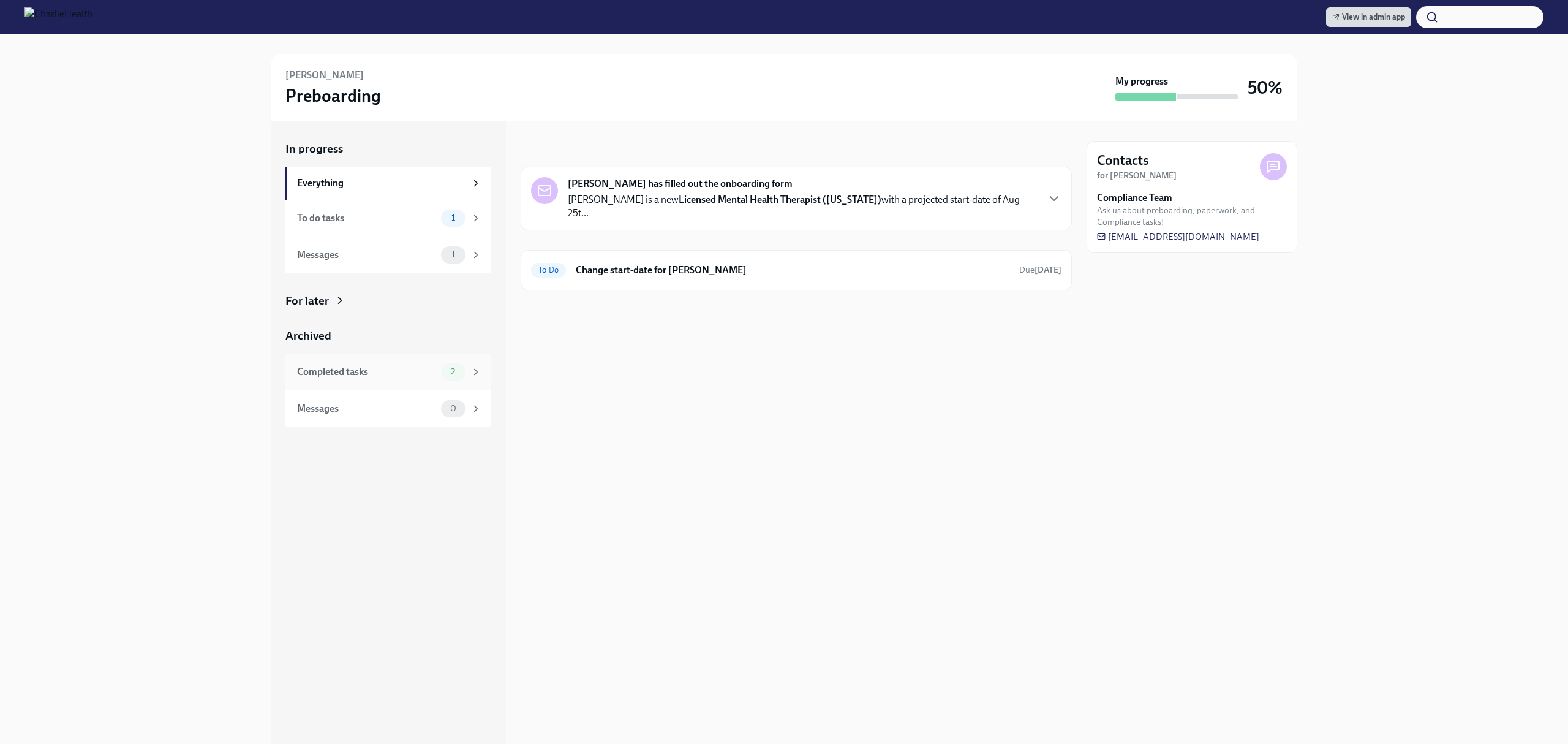
click at [426, 388] on div "Completed tasks 2" at bounding box center [388, 372] width 205 height 37
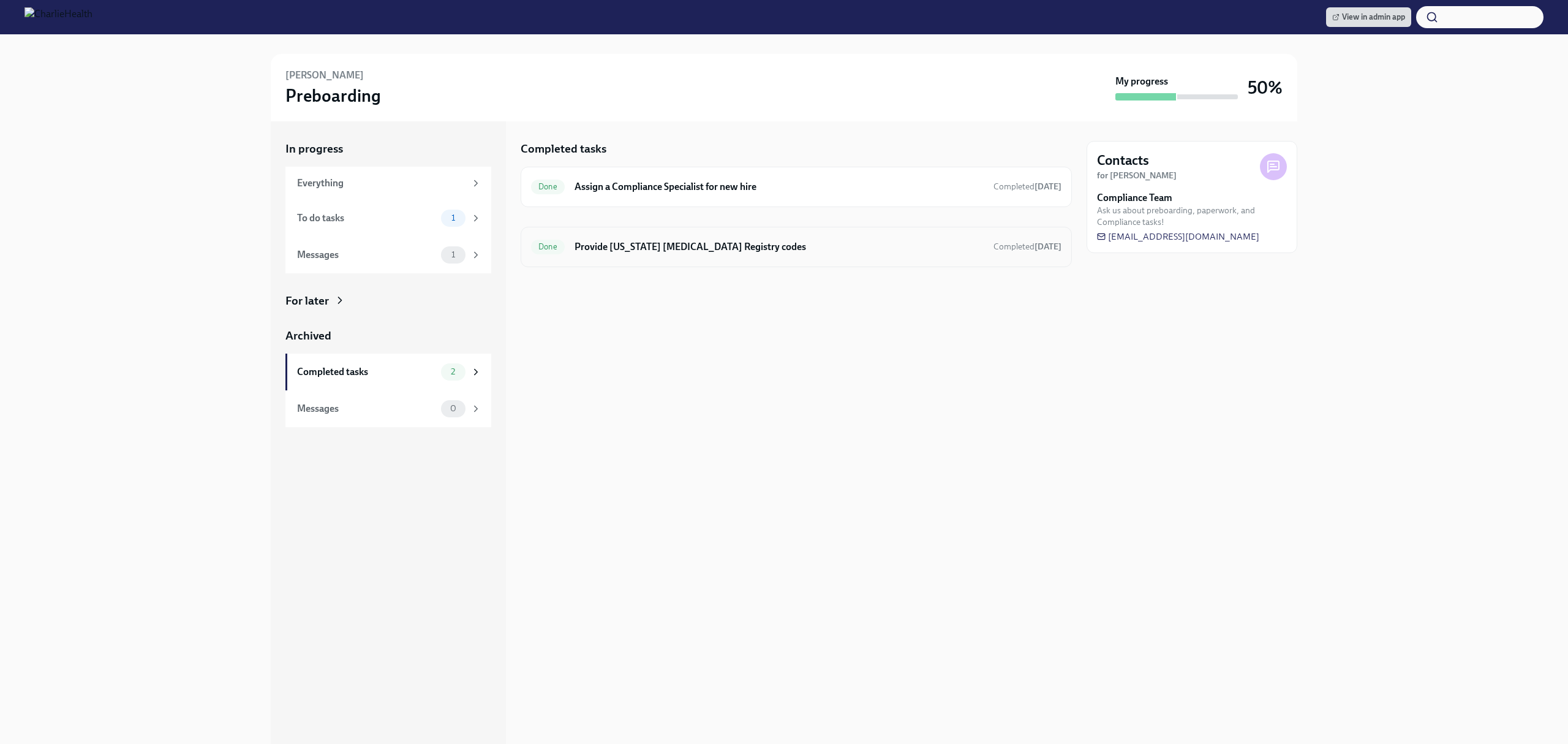
click at [713, 243] on h6 "Provide [US_STATE] [MEDICAL_DATA] Registry codes" at bounding box center [779, 246] width 409 height 13
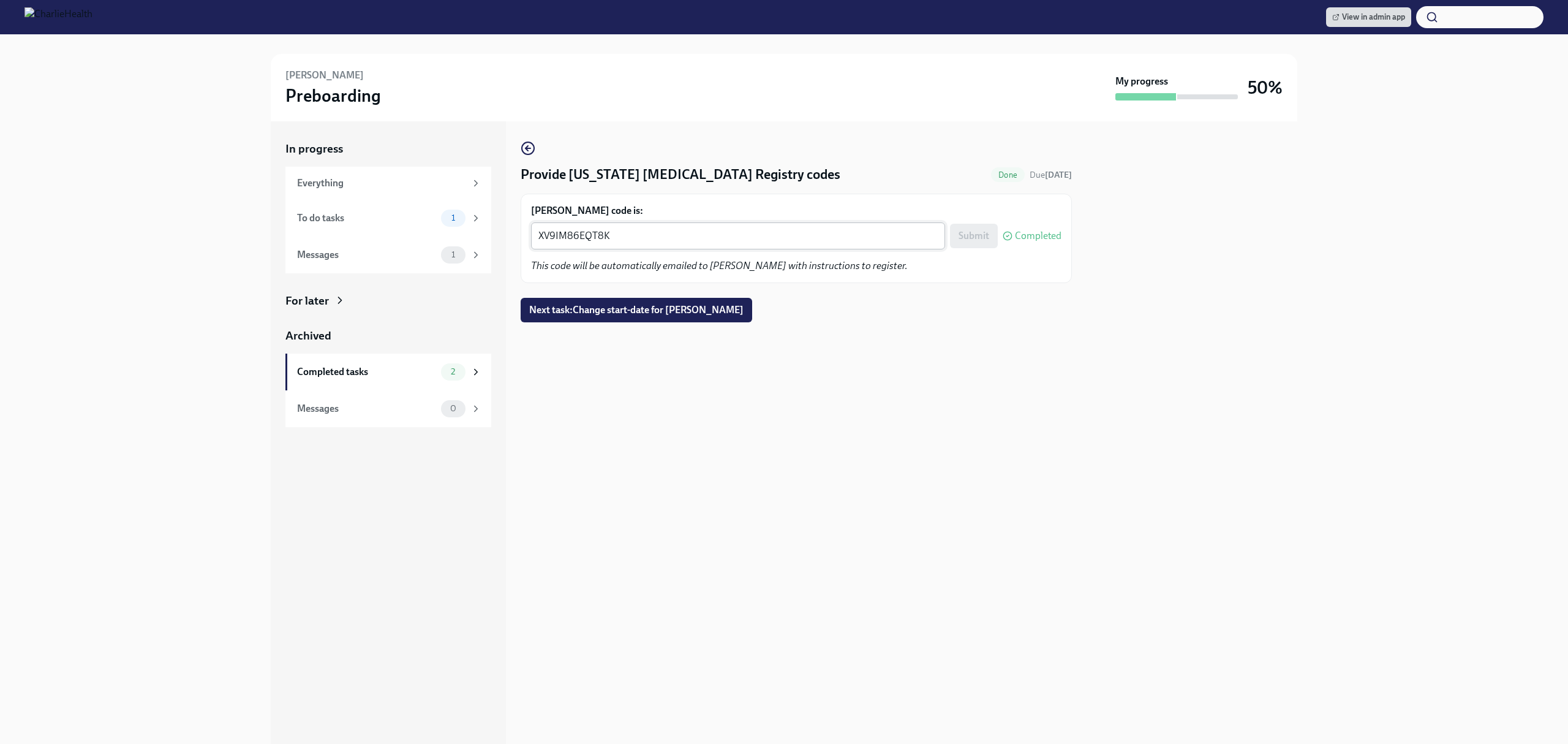
click at [668, 238] on textarea "XV9IM86EQT8K" at bounding box center [738, 235] width 399 height 14
click at [668, 237] on textarea "XV9IM86EQT8K" at bounding box center [738, 235] width 399 height 14
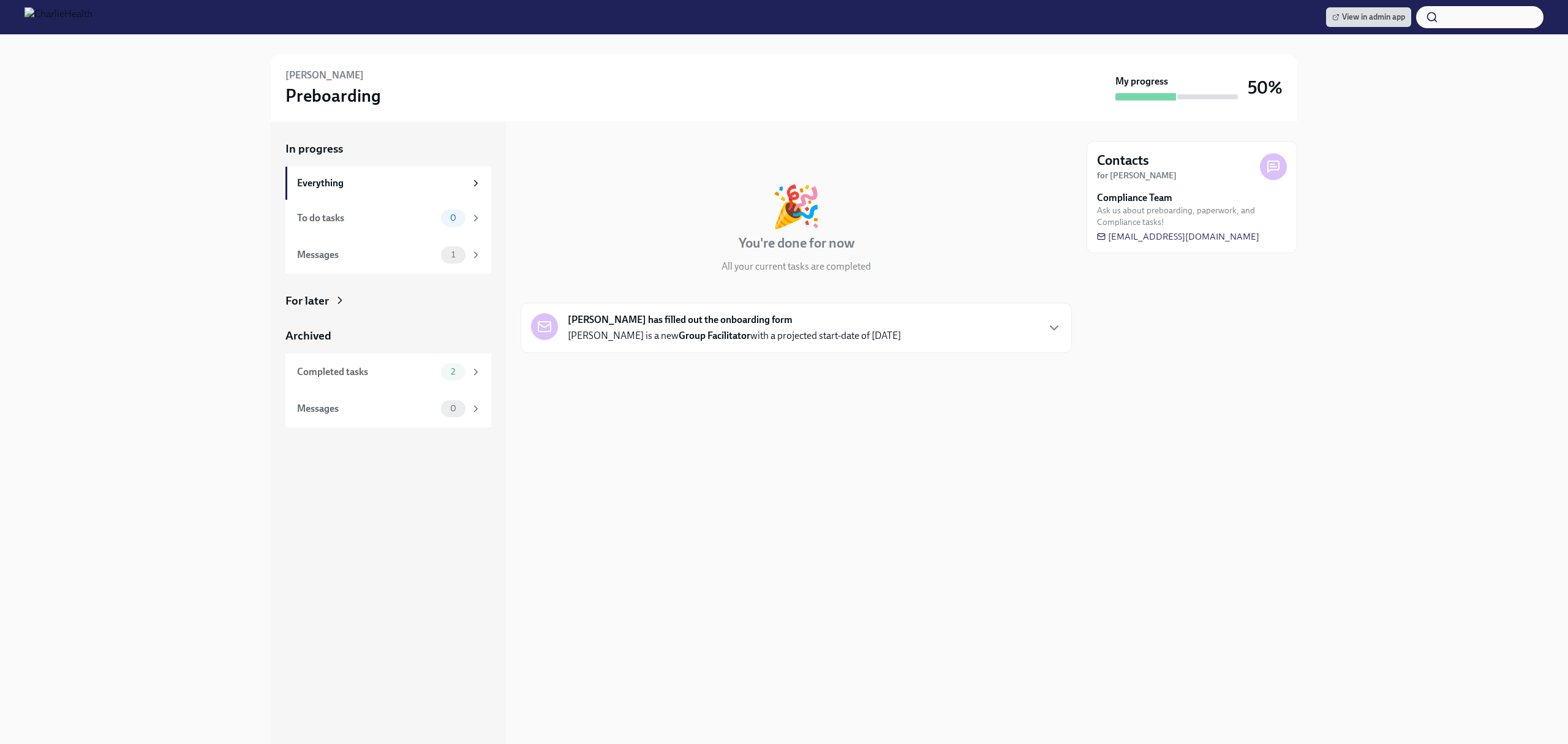
click at [828, 531] on div "In progress 🎉 You're done for now All your current tasks are completed [PERSON_…" at bounding box center [796, 433] width 552 height 622
click at [431, 371] on div "Completed tasks" at bounding box center [366, 372] width 139 height 13
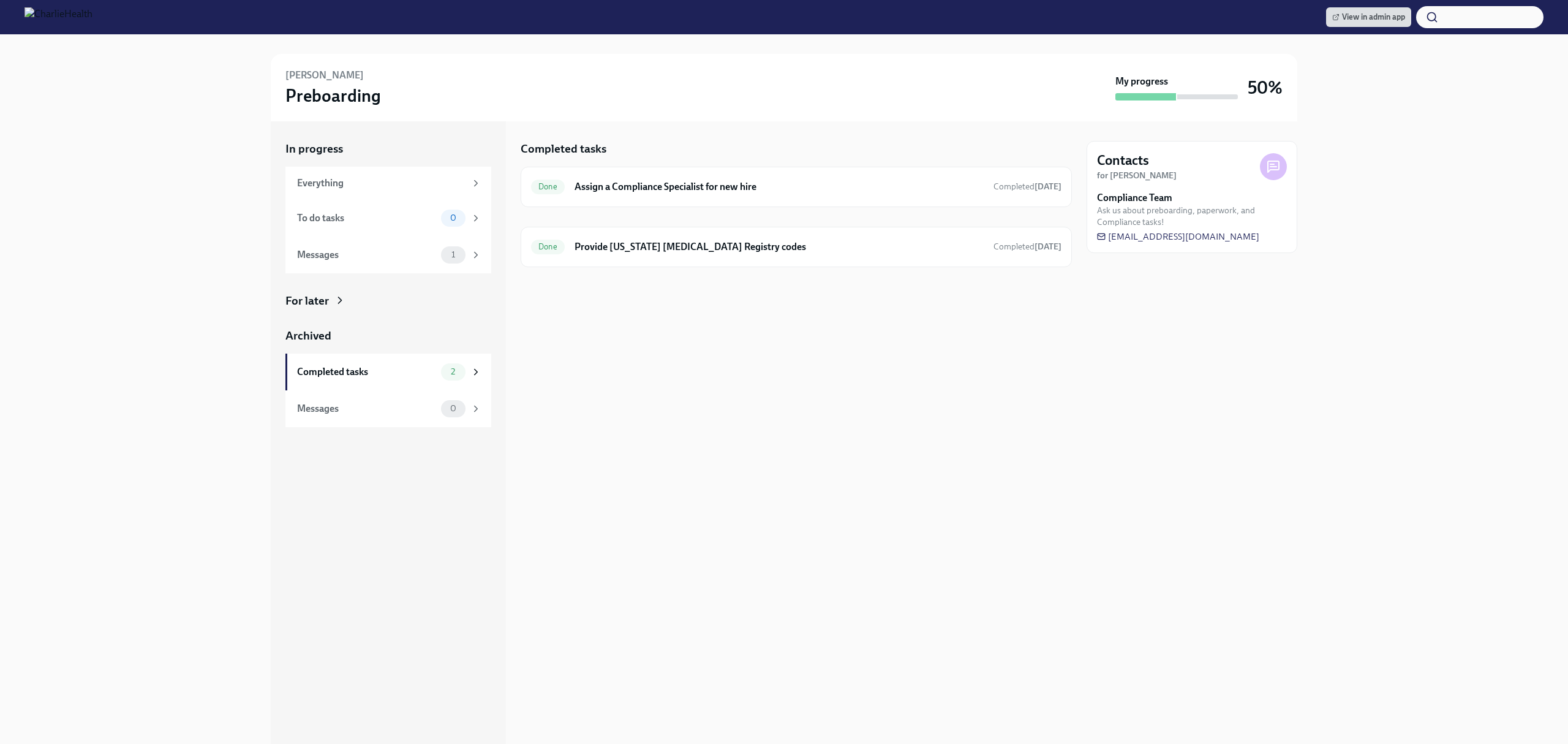
click at [945, 520] on div "Completed tasks Done Assign a Compliance Specialist for new hire Completed [DAT…" at bounding box center [796, 433] width 552 height 622
click at [832, 398] on div "Completed tasks Done Assign a Compliance Specialist for new hire Completed [DAT…" at bounding box center [796, 433] width 552 height 622
click at [832, 397] on div "Completed tasks Done Assign a Compliance Specialist for new hire Completed [DAT…" at bounding box center [796, 433] width 552 height 622
click at [803, 315] on div "Completed tasks Done Assign a Compliance Specialist for new hire Completed [DAT…" at bounding box center [796, 433] width 552 height 622
click at [804, 254] on div "Done Provide [US_STATE] [MEDICAL_DATA] Registry codes Completed [DATE]" at bounding box center [796, 246] width 531 height 20
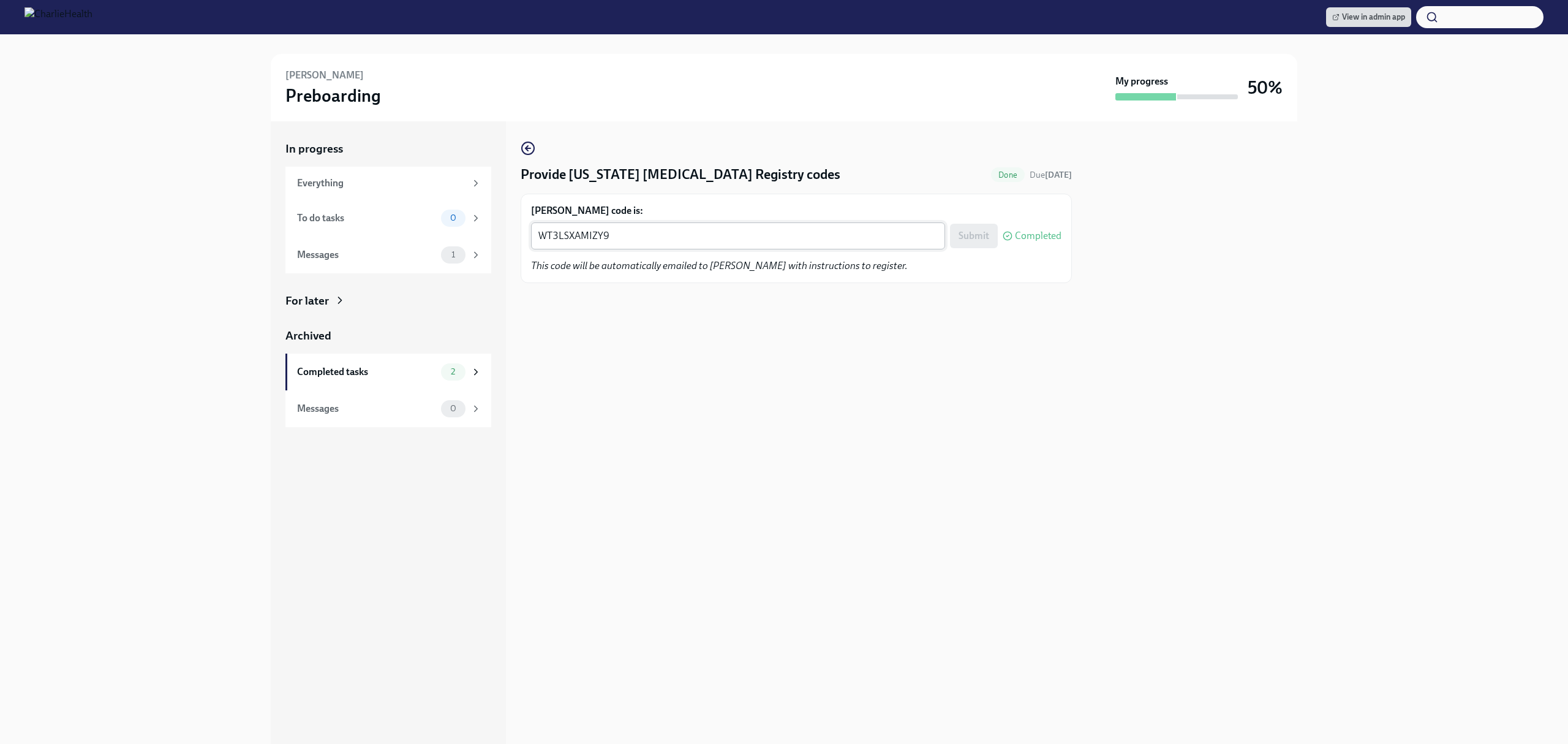
click at [745, 230] on textarea "WT3LSXAMIZY9" at bounding box center [738, 235] width 399 height 14
